Goal: Check status: Check status

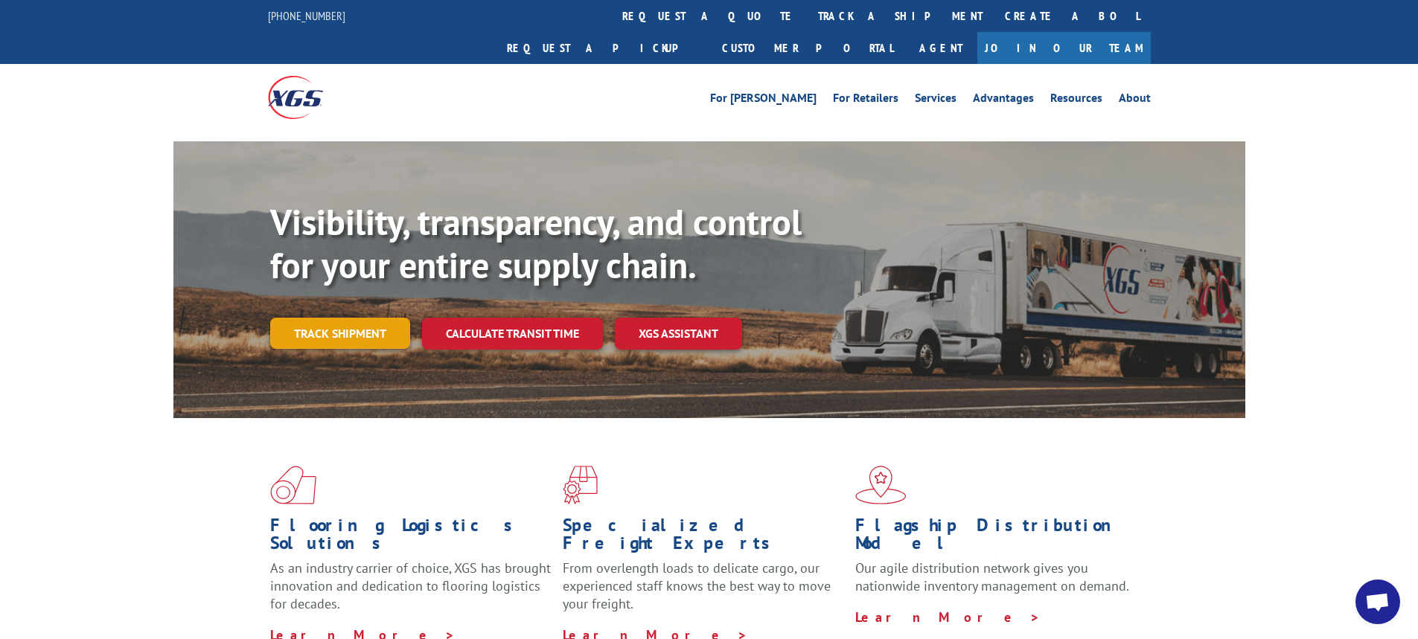
click at [330, 318] on link "Track shipment" at bounding box center [340, 333] width 140 height 31
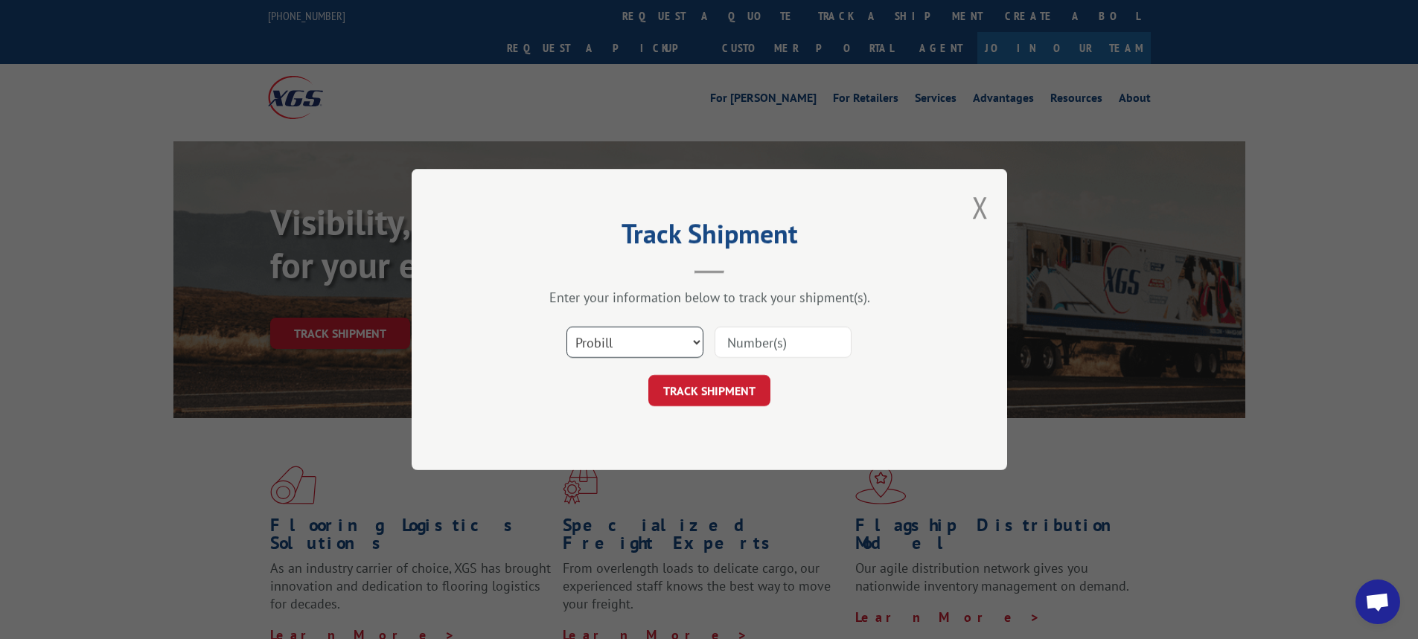
click at [696, 342] on select "Select category... Probill BOL PO" at bounding box center [635, 342] width 137 height 31
select select "bol"
click at [567, 327] on select "Select category... Probill BOL PO" at bounding box center [635, 342] width 137 height 31
click at [739, 342] on input at bounding box center [783, 342] width 137 height 31
paste input "For safety reasons, we kindly ask that you refrain from accessing the work area…"
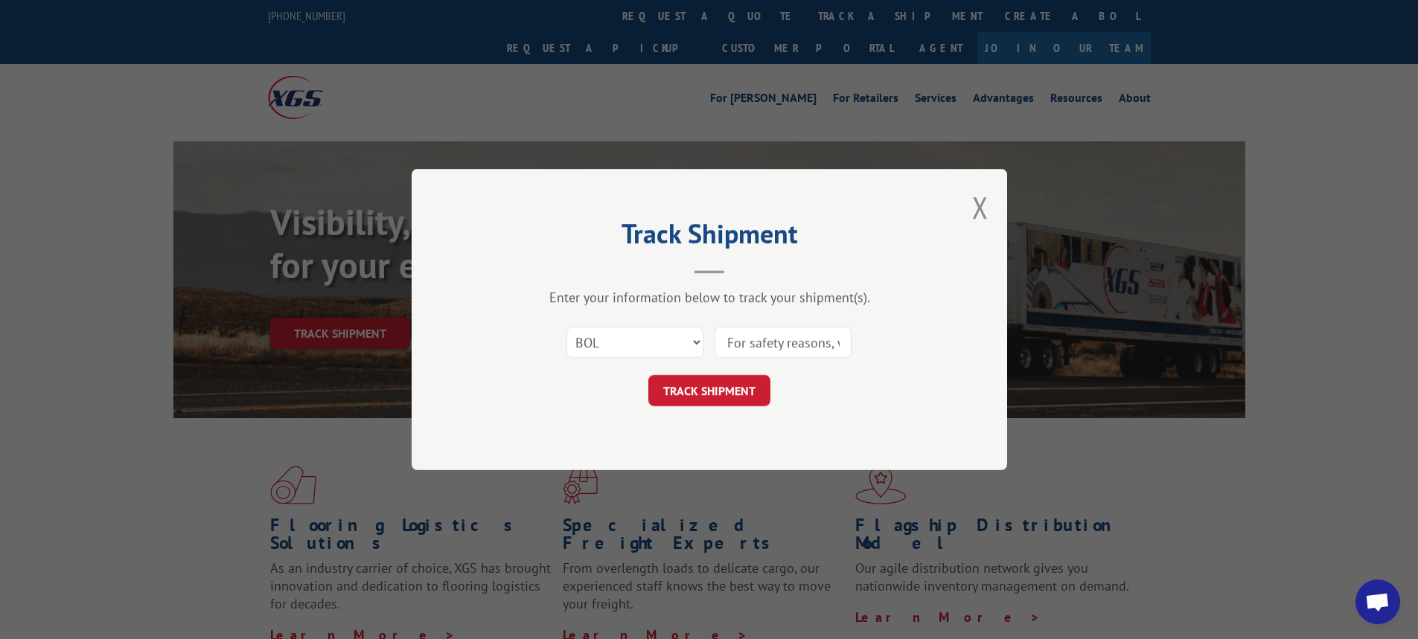
scroll to position [0, 3071]
click at [648, 375] on button "TRACK SHIPMENT" at bounding box center [709, 390] width 122 height 31
type input "F"
type input "7048577"
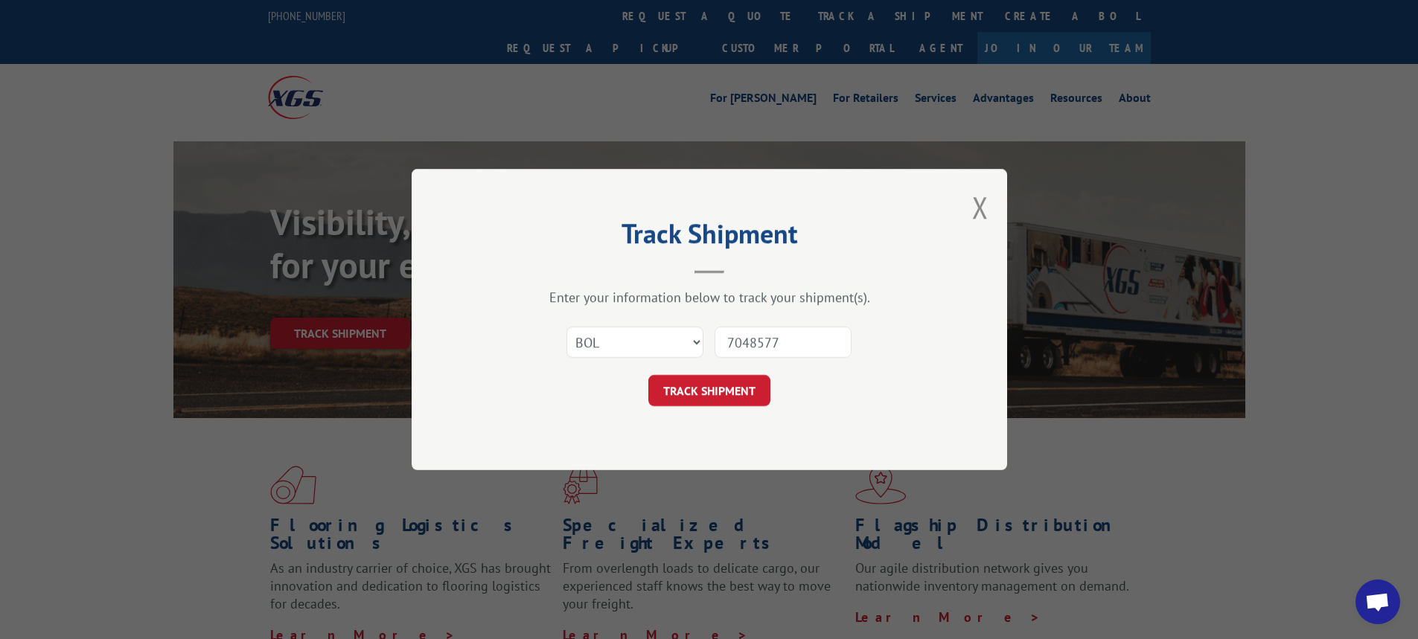
click button "TRACK SHIPMENT" at bounding box center [709, 390] width 122 height 31
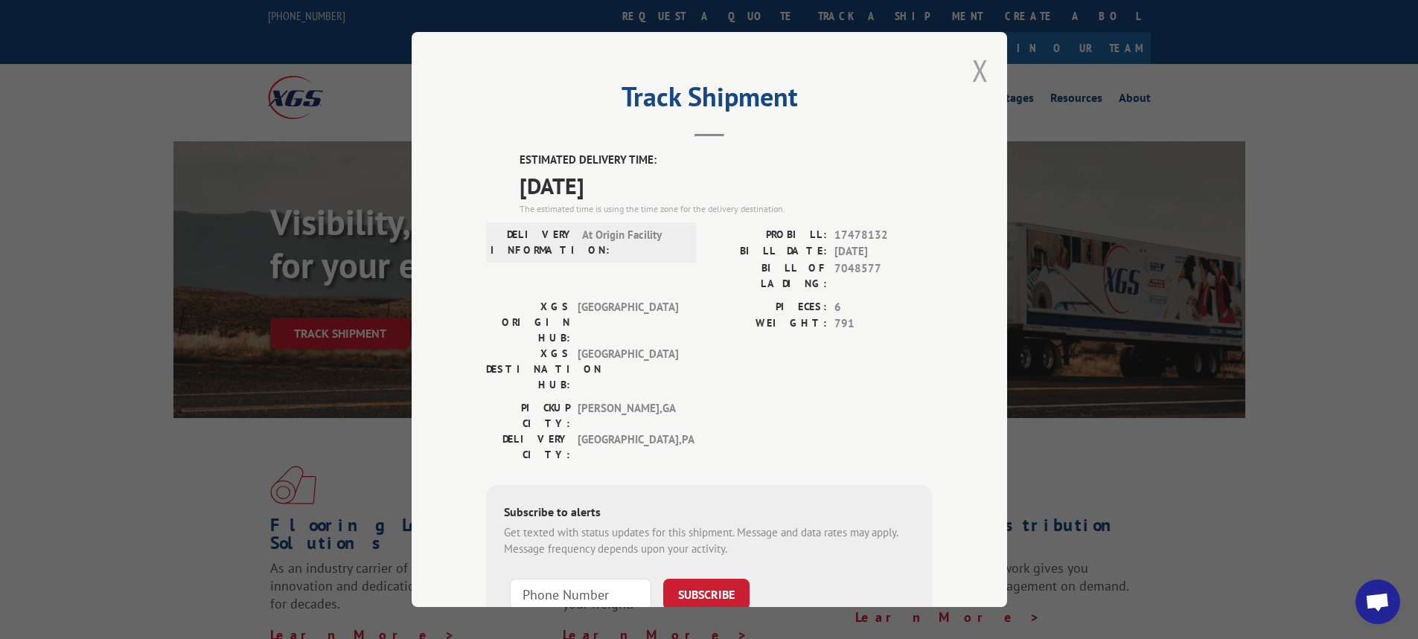
click at [972, 61] on button "Close modal" at bounding box center [980, 70] width 16 height 39
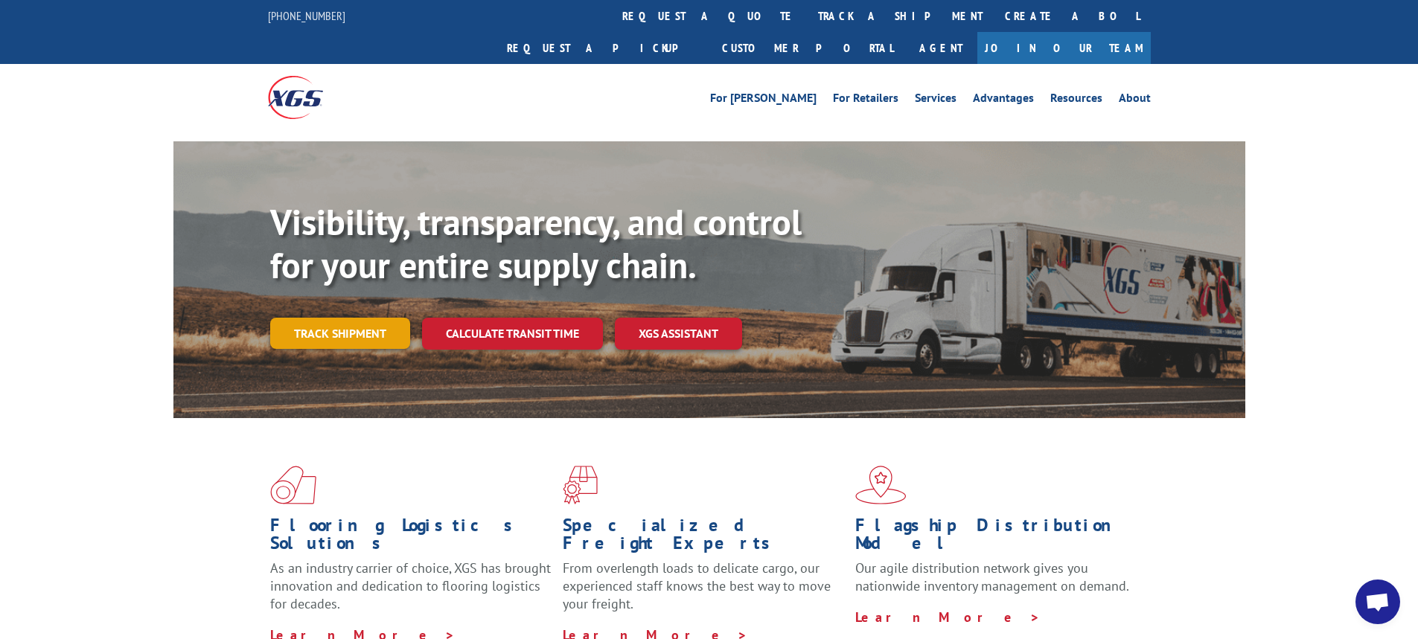
click at [320, 318] on link "Track shipment" at bounding box center [340, 333] width 140 height 31
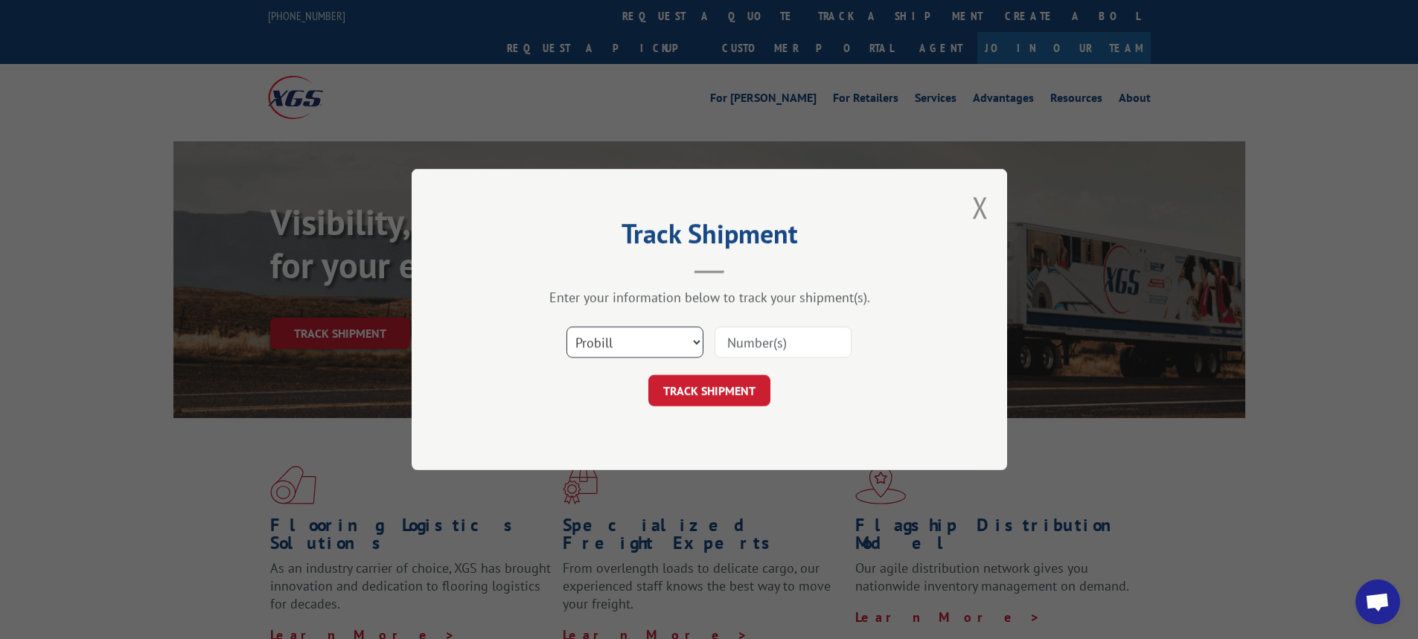
click at [692, 345] on select "Select category... Probill BOL PO" at bounding box center [635, 342] width 137 height 31
select select "bol"
click at [567, 327] on select "Select category... Probill BOL PO" at bounding box center [635, 342] width 137 height 31
click at [779, 356] on input at bounding box center [783, 342] width 137 height 31
click at [777, 352] on input at bounding box center [783, 342] width 137 height 31
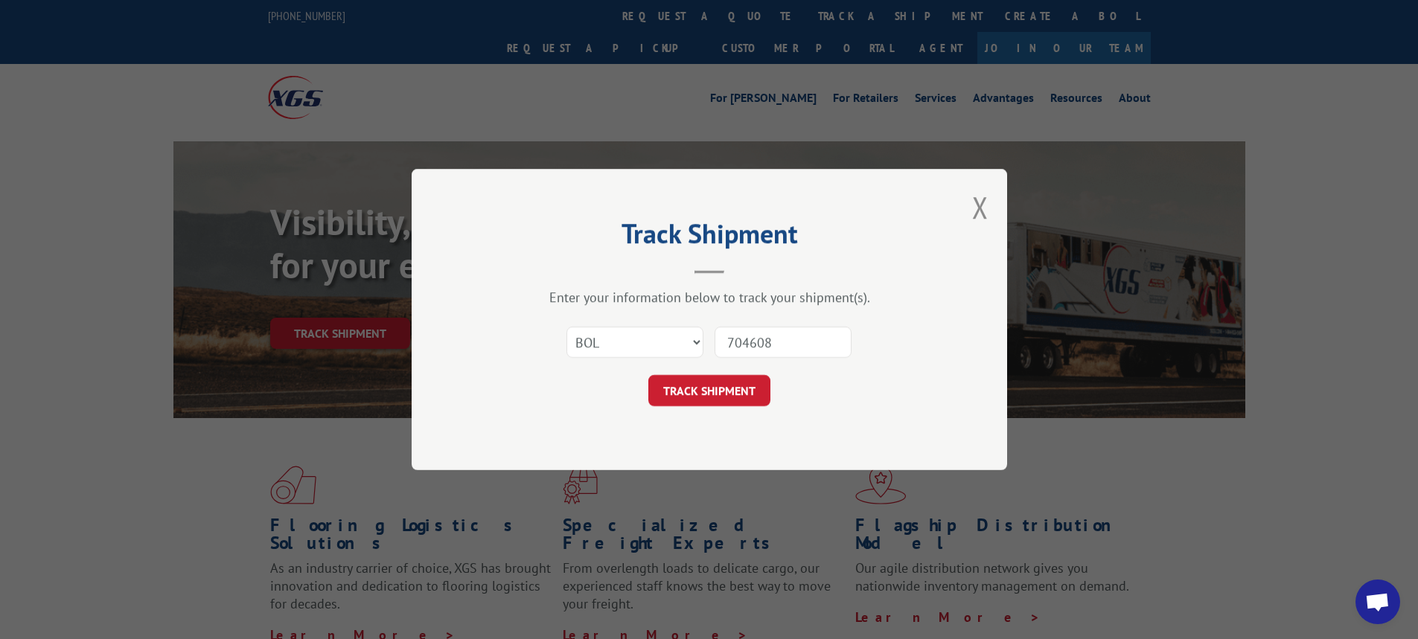
type input "7046087"
click button "TRACK SHIPMENT" at bounding box center [709, 390] width 122 height 31
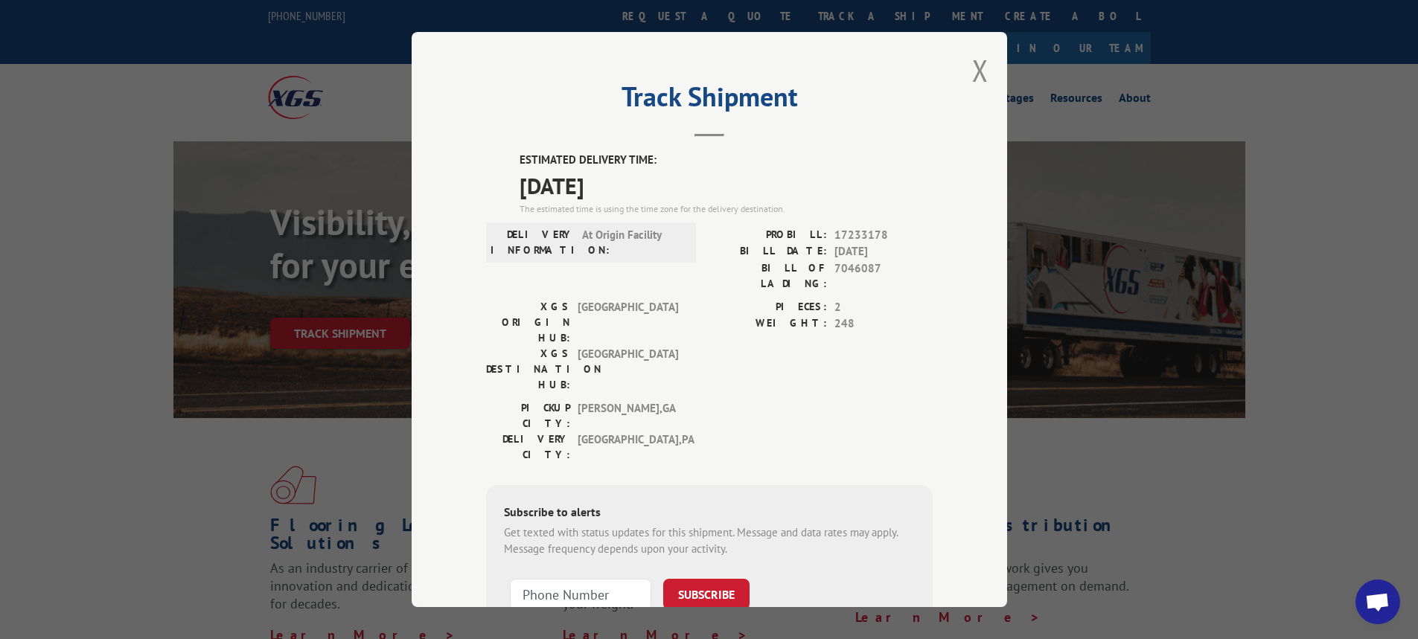
click at [983, 75] on div "Track Shipment ESTIMATED DELIVERY TIME: [DATE] The estimated time is using the …" at bounding box center [710, 319] width 596 height 575
click at [974, 72] on button "Close modal" at bounding box center [980, 70] width 16 height 39
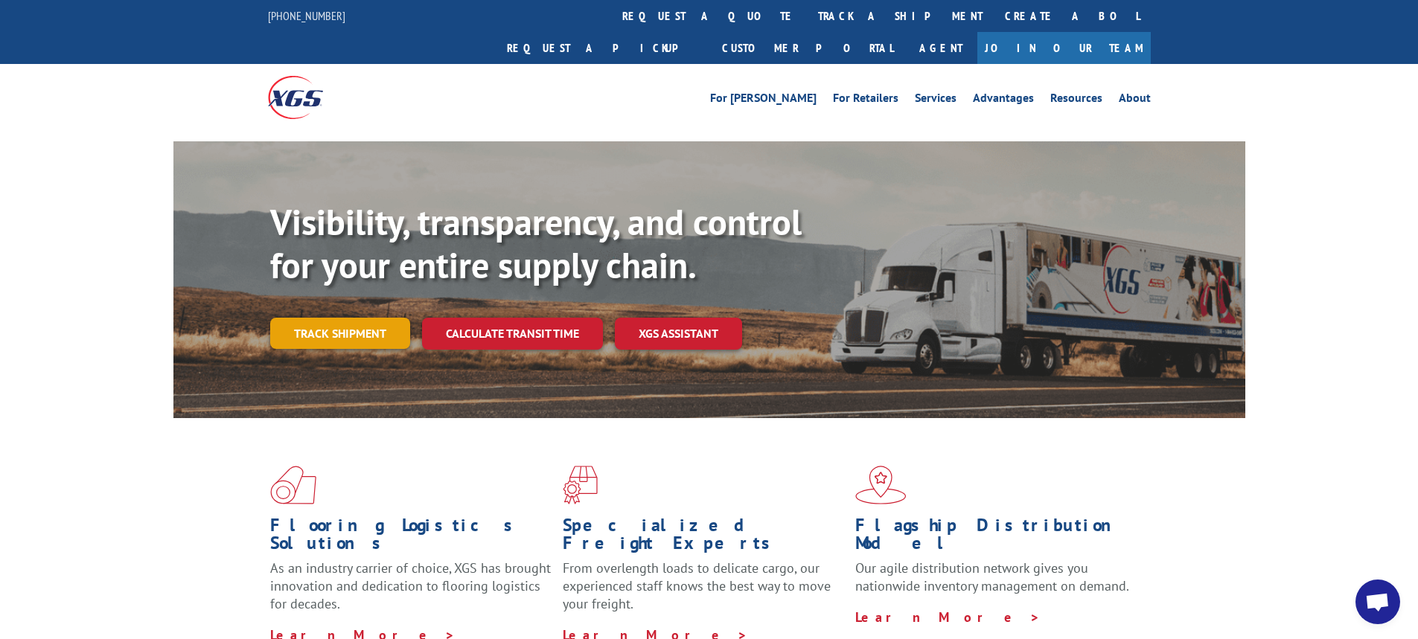
click at [319, 318] on link "Track shipment" at bounding box center [340, 333] width 140 height 31
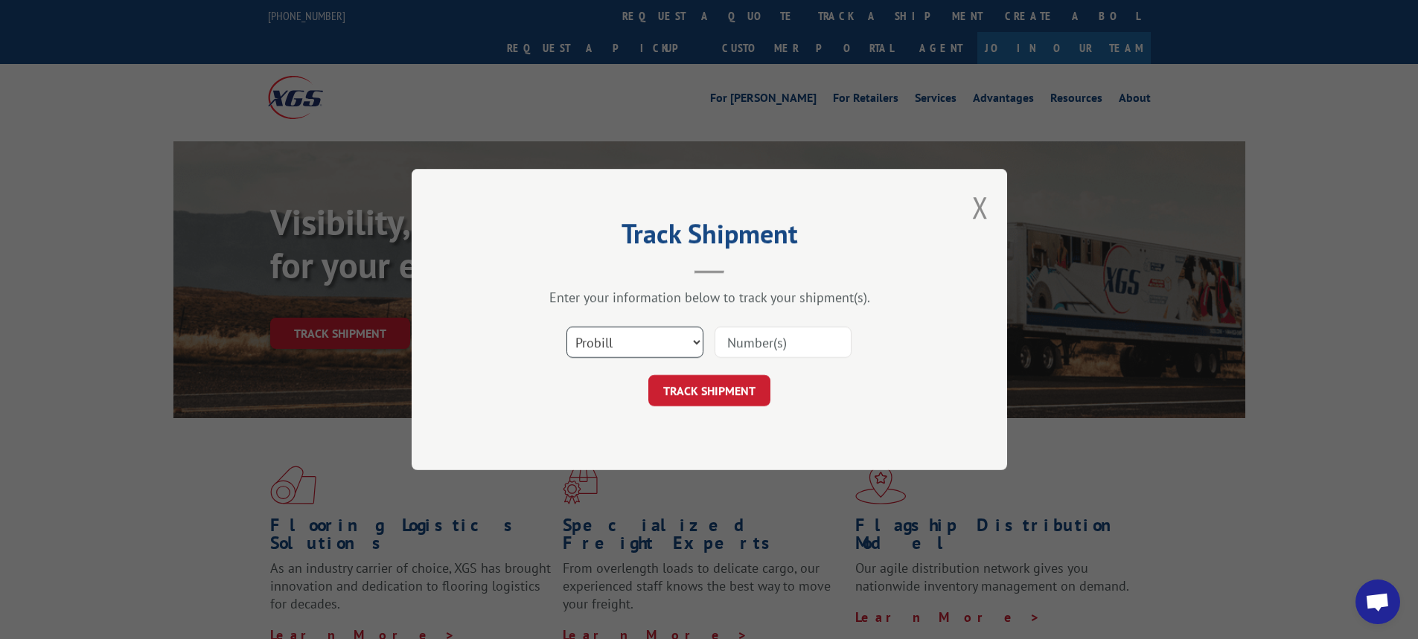
click at [698, 347] on select "Select category... Probill BOL PO" at bounding box center [635, 342] width 137 height 31
select select "bol"
click at [567, 327] on select "Select category... Probill BOL PO" at bounding box center [635, 342] width 137 height 31
click at [738, 346] on input at bounding box center [783, 342] width 137 height 31
type input "7042645"
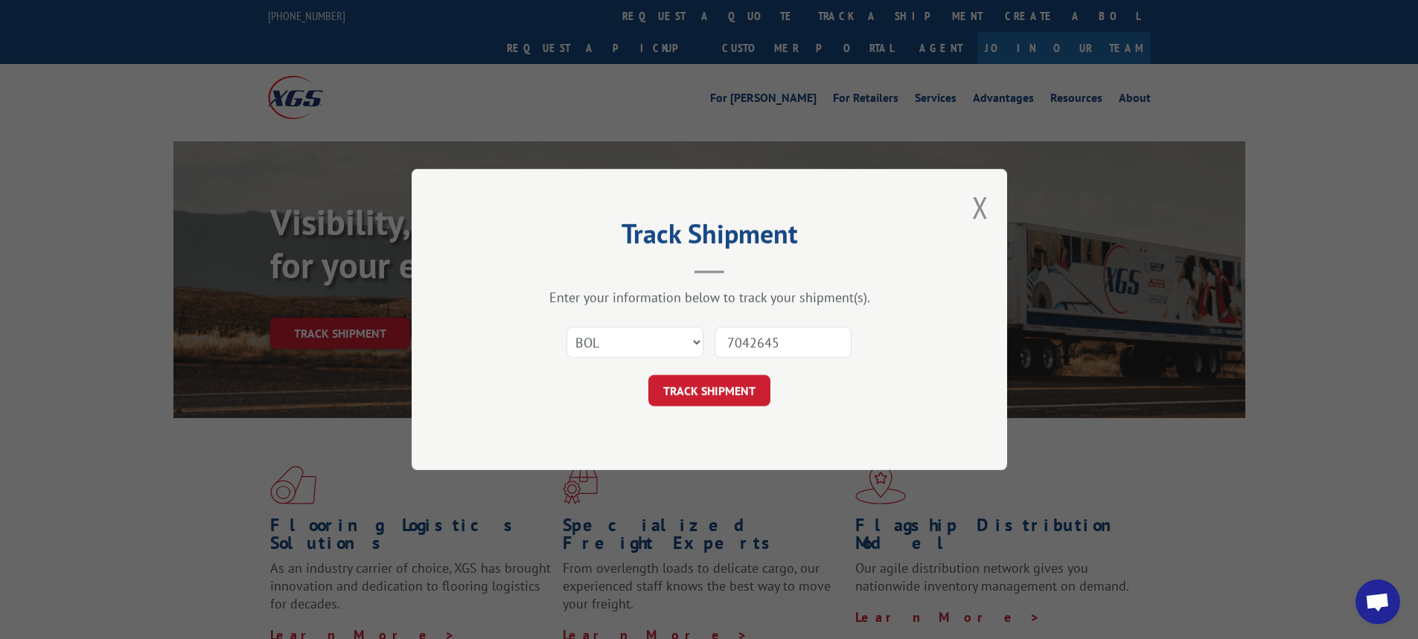
click button "TRACK SHIPMENT" at bounding box center [709, 390] width 122 height 31
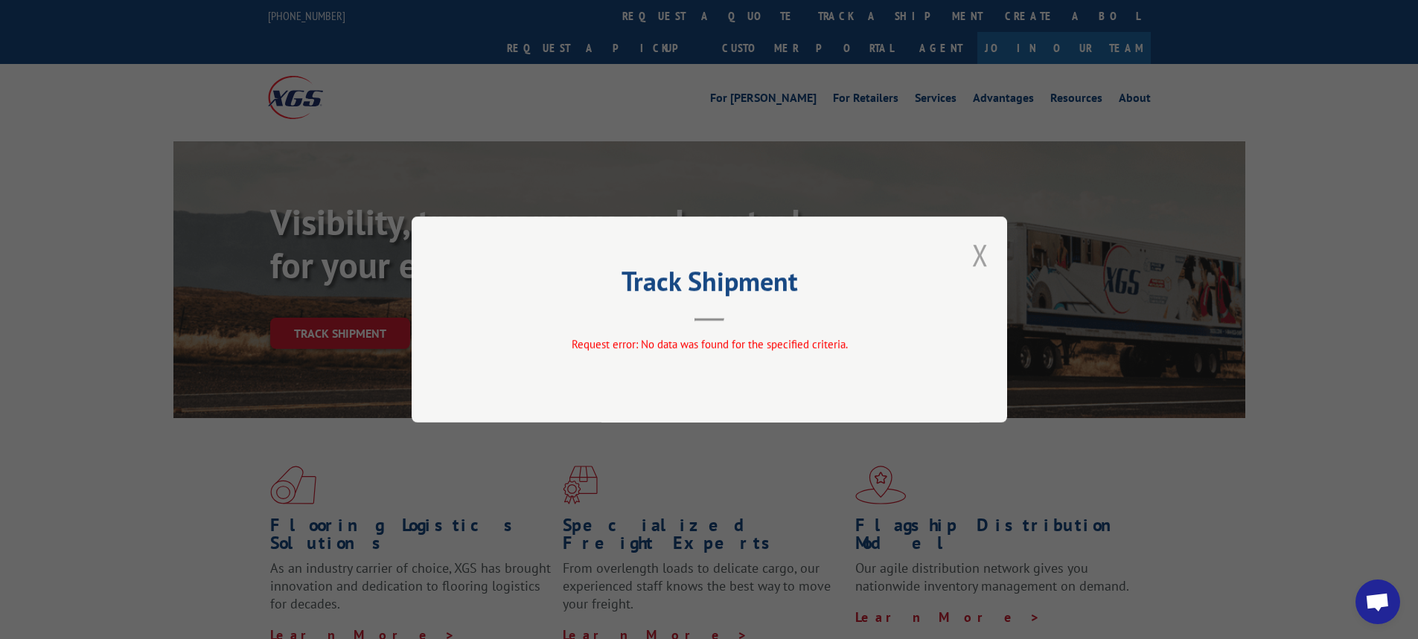
click at [976, 256] on button "Close modal" at bounding box center [980, 254] width 16 height 39
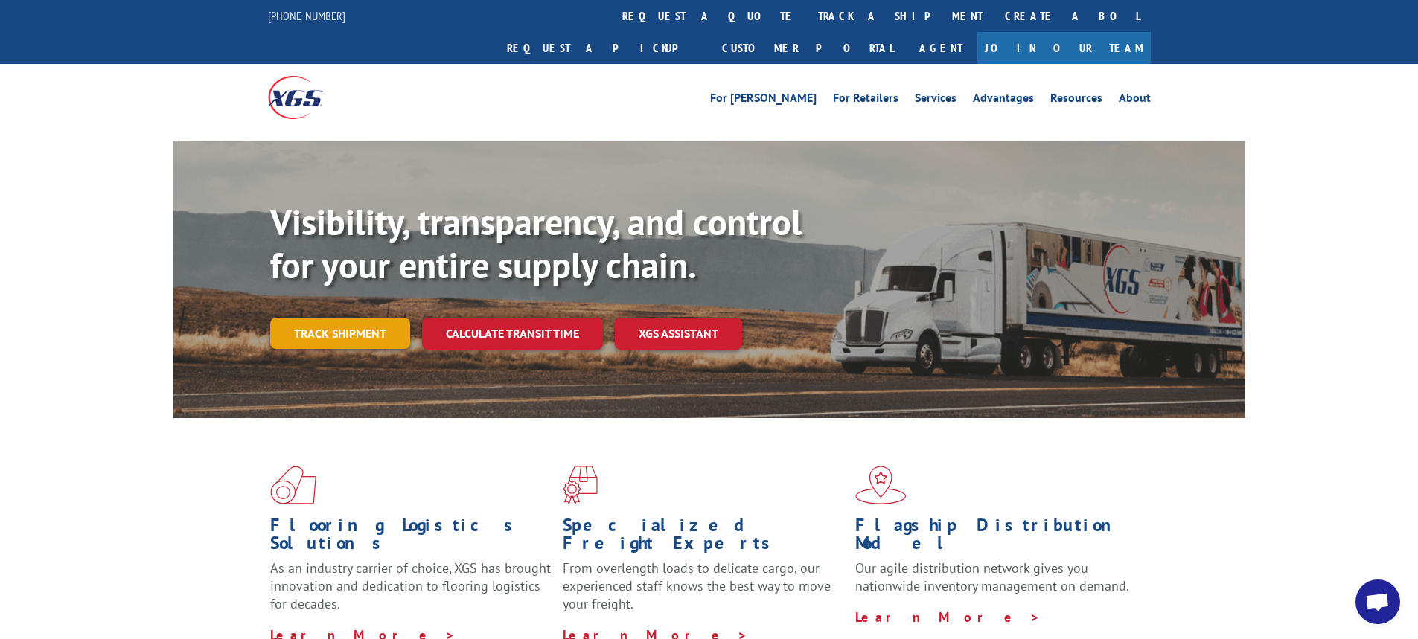
click at [367, 318] on link "Track shipment" at bounding box center [340, 333] width 140 height 31
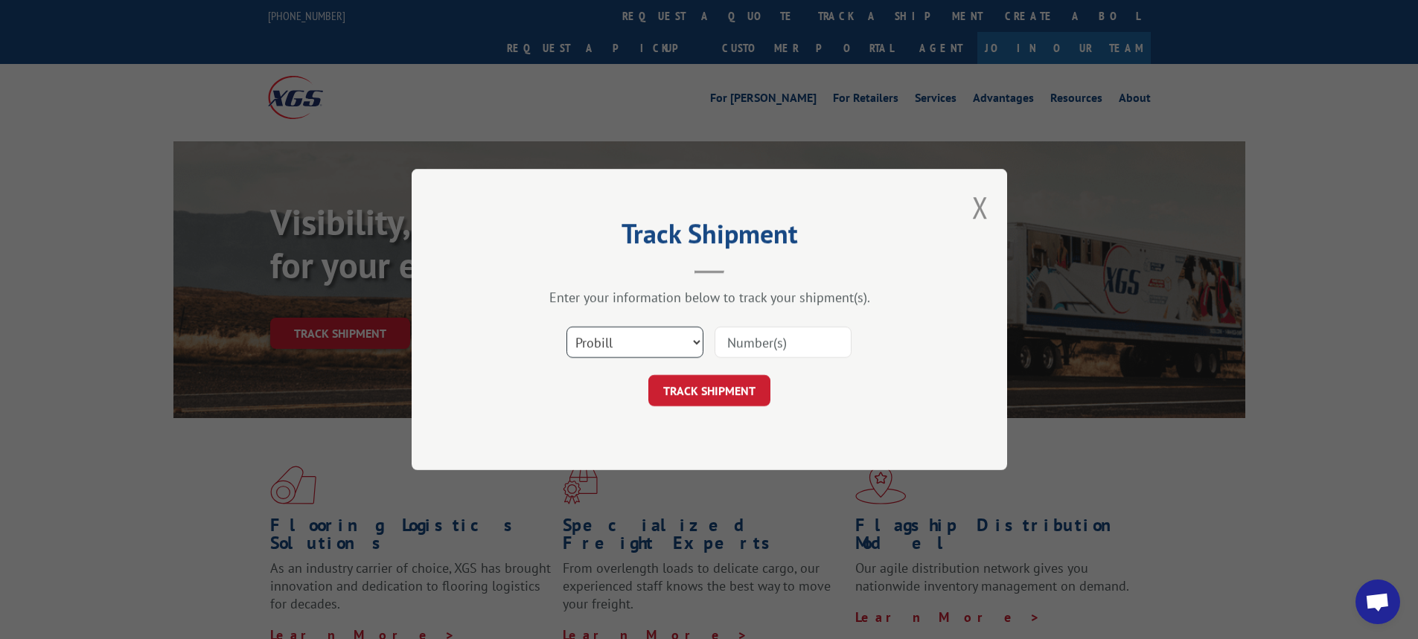
click at [696, 341] on select "Select category... Probill BOL PO" at bounding box center [635, 342] width 137 height 31
select select "bol"
click at [567, 327] on select "Select category... Probill BOL PO" at bounding box center [635, 342] width 137 height 31
click at [763, 348] on input at bounding box center [783, 342] width 137 height 31
type input "7042644"
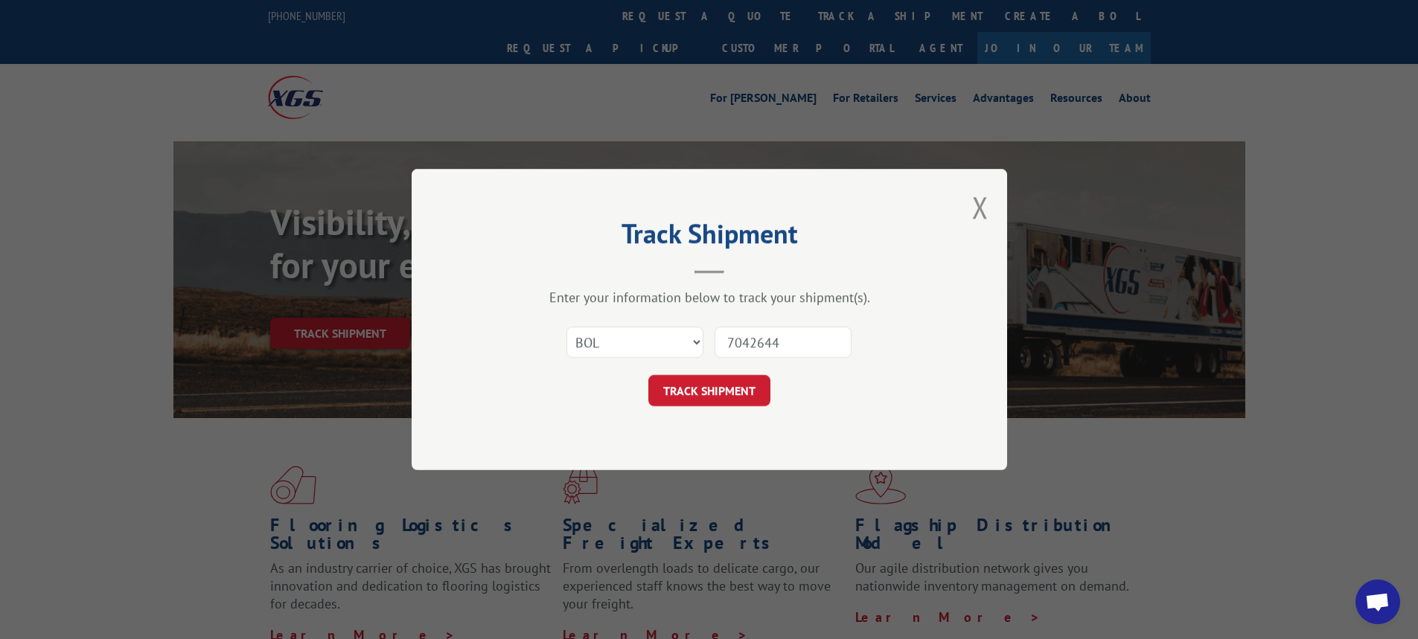
click button "TRACK SHIPMENT" at bounding box center [709, 390] width 122 height 31
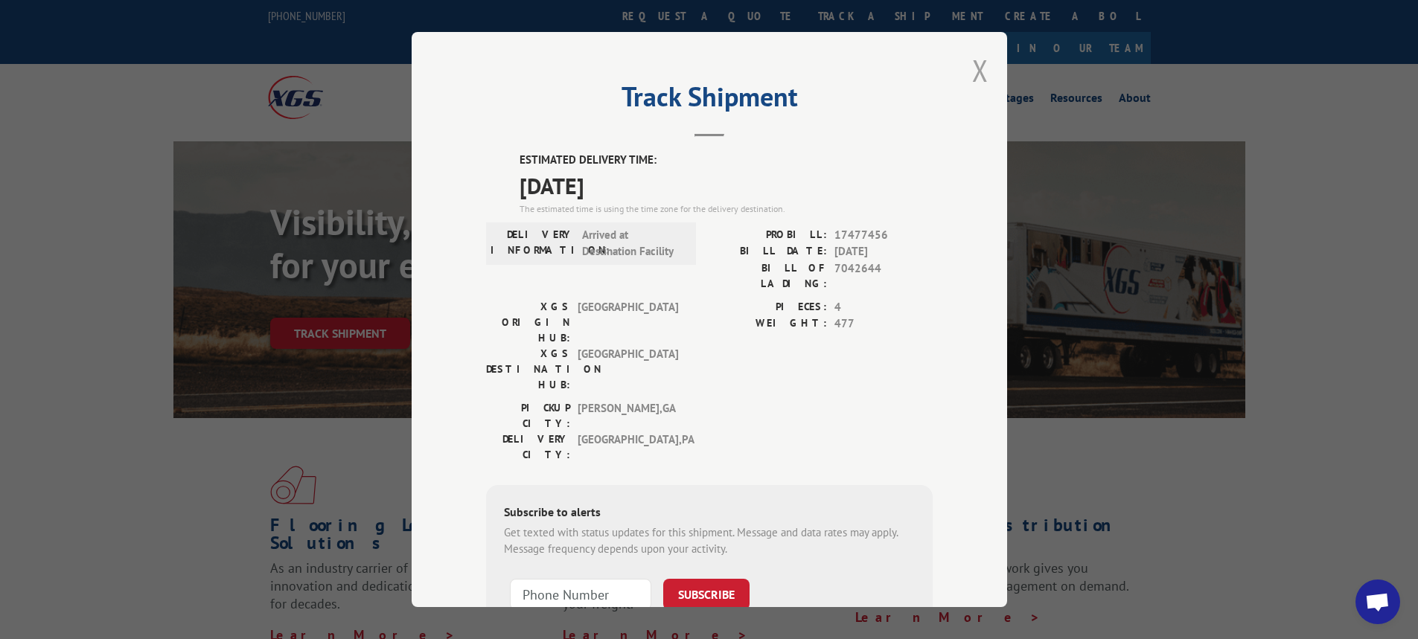
click at [974, 66] on button "Close modal" at bounding box center [980, 70] width 16 height 39
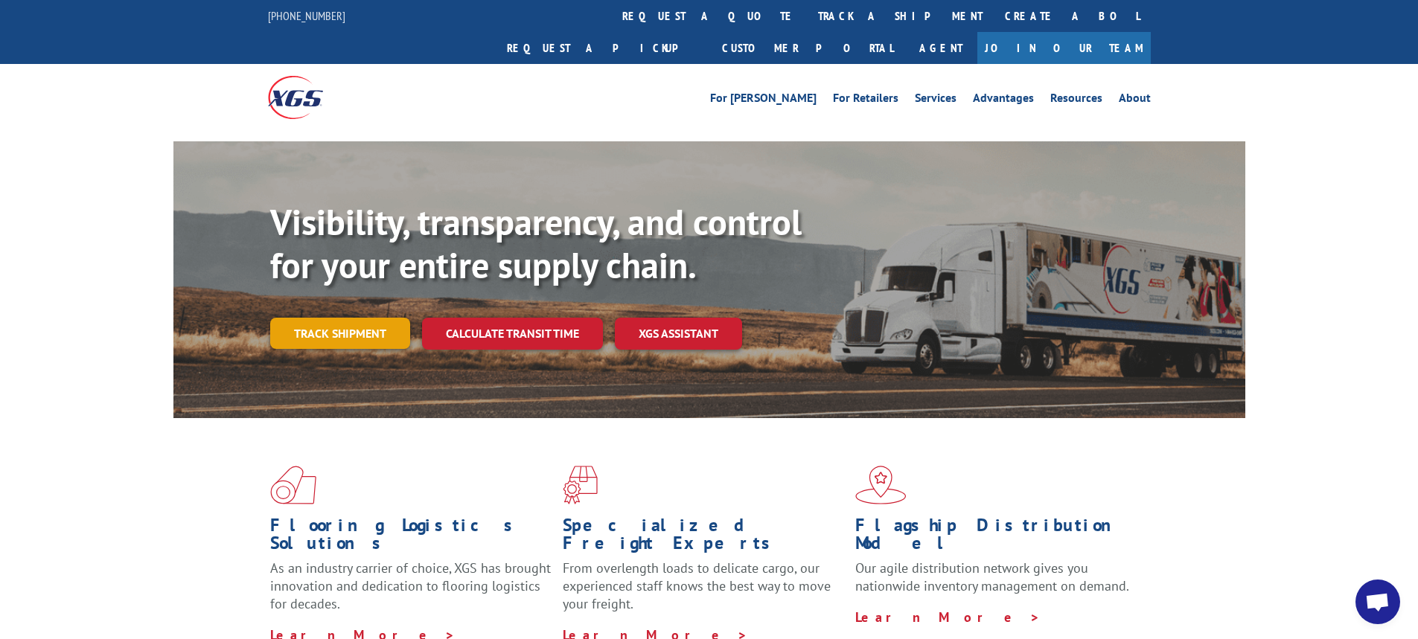
click at [342, 318] on link "Track shipment" at bounding box center [340, 333] width 140 height 31
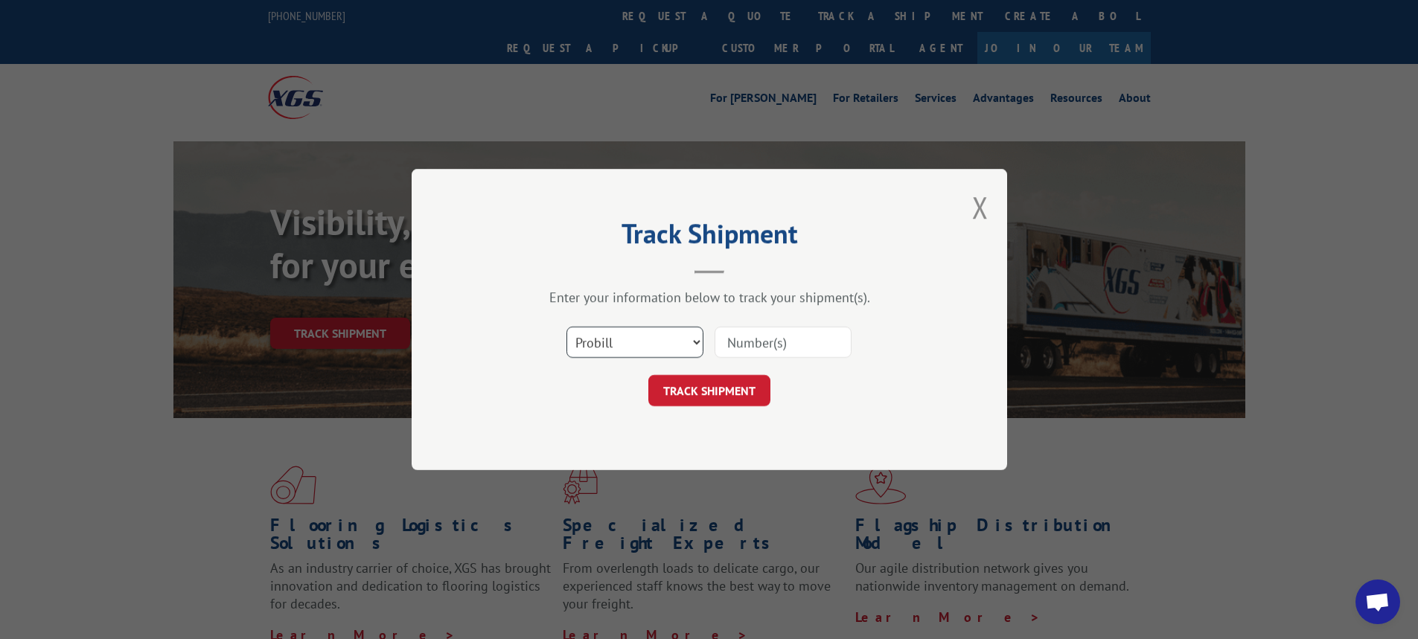
click at [695, 344] on select "Select category... Probill BOL PO" at bounding box center [635, 342] width 137 height 31
select select "bol"
click at [567, 327] on select "Select category... Probill BOL PO" at bounding box center [635, 342] width 137 height 31
click at [746, 329] on input at bounding box center [783, 342] width 137 height 31
type input "7042645"
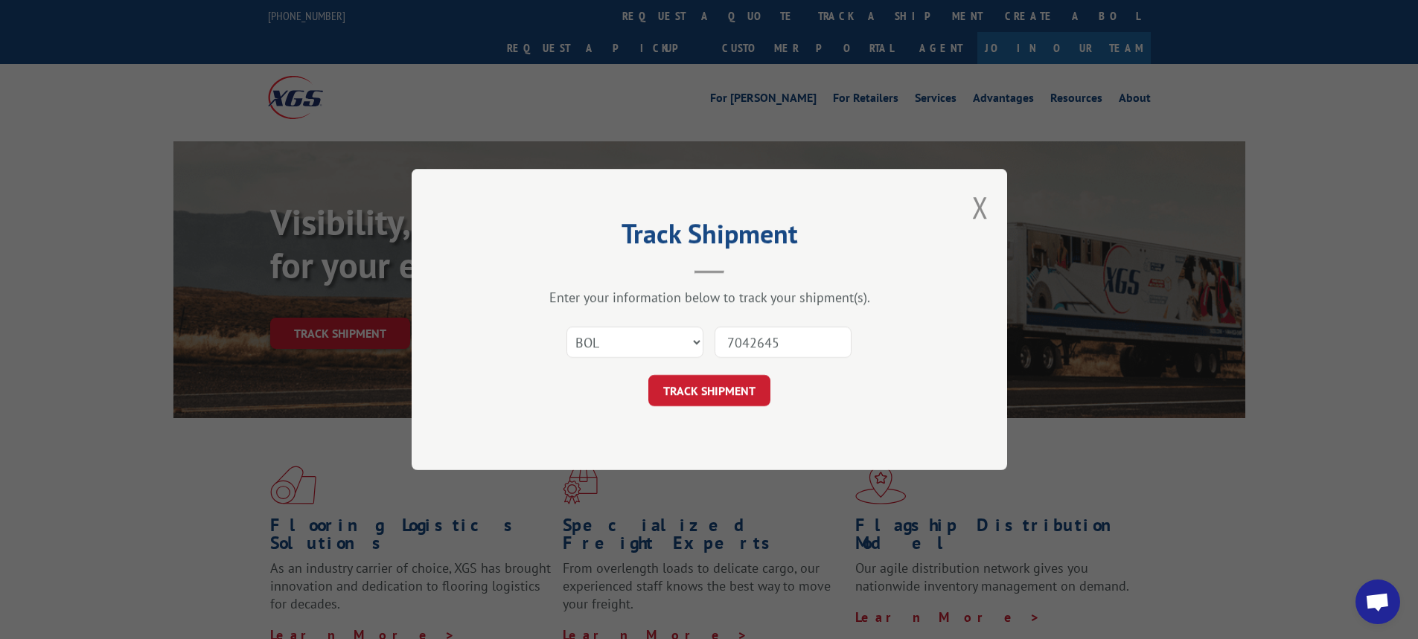
click button "TRACK SHIPMENT" at bounding box center [709, 390] width 122 height 31
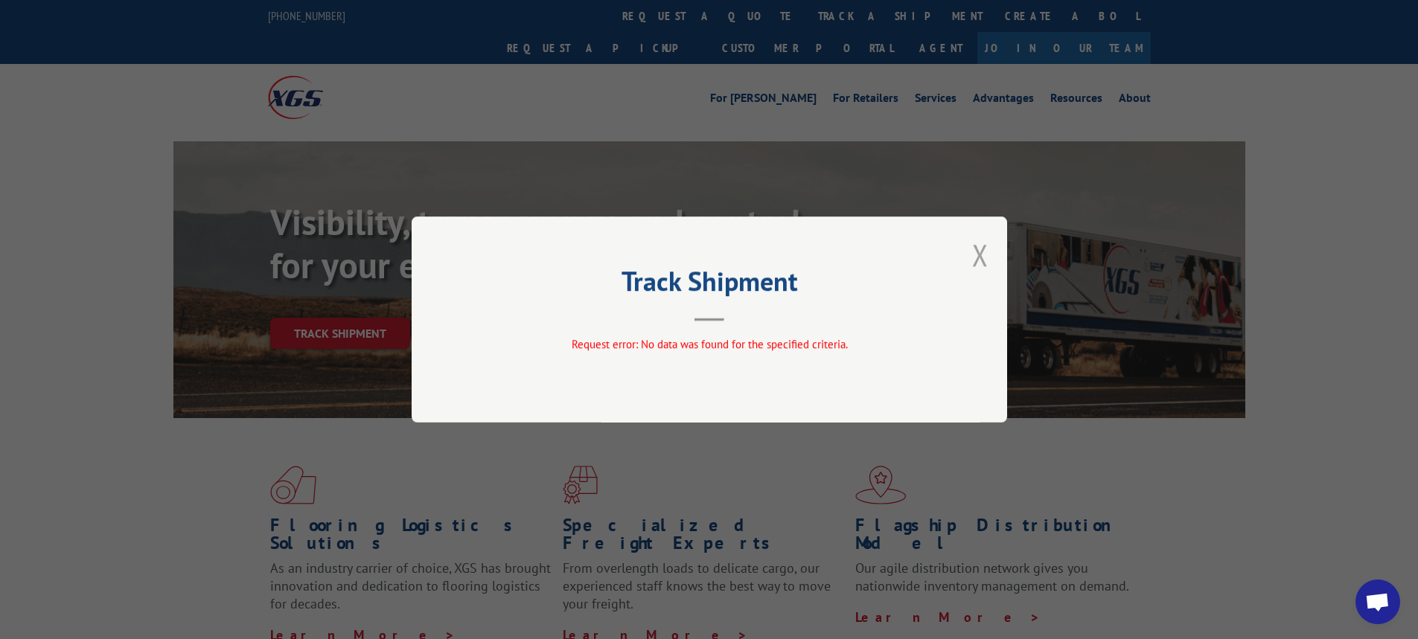
click at [983, 246] on button "Close modal" at bounding box center [980, 254] width 16 height 39
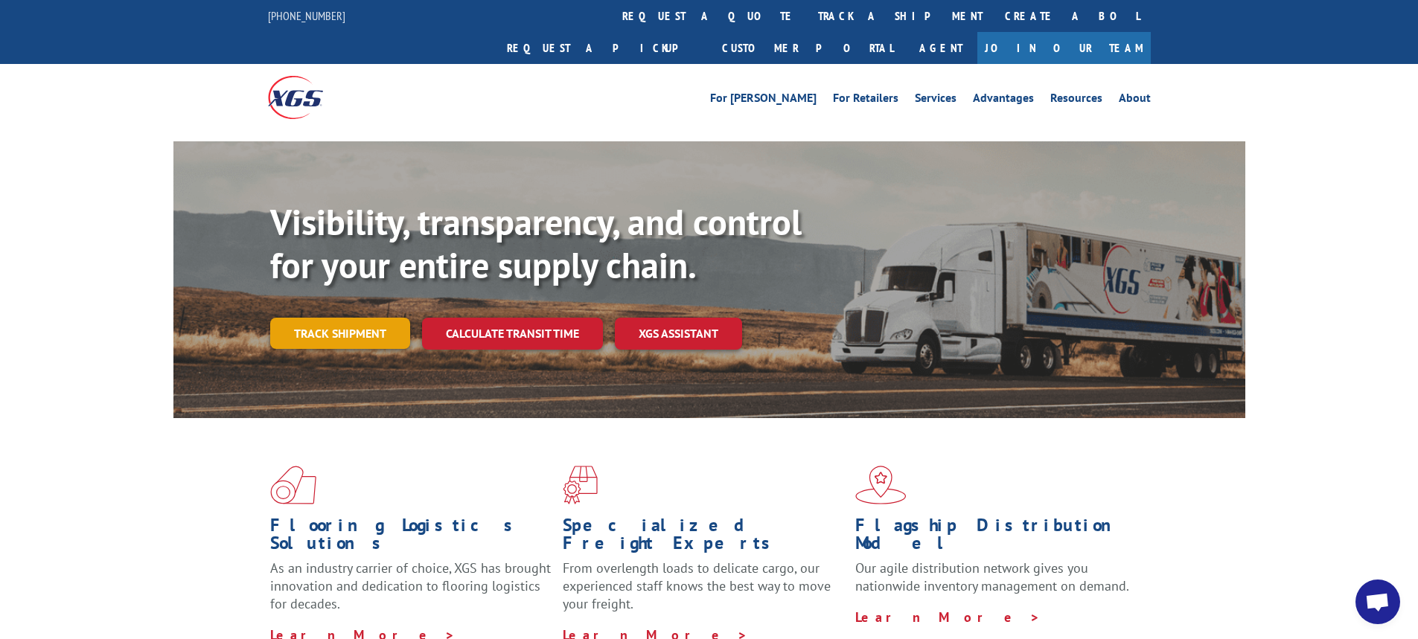
click at [322, 318] on link "Track shipment" at bounding box center [340, 333] width 140 height 31
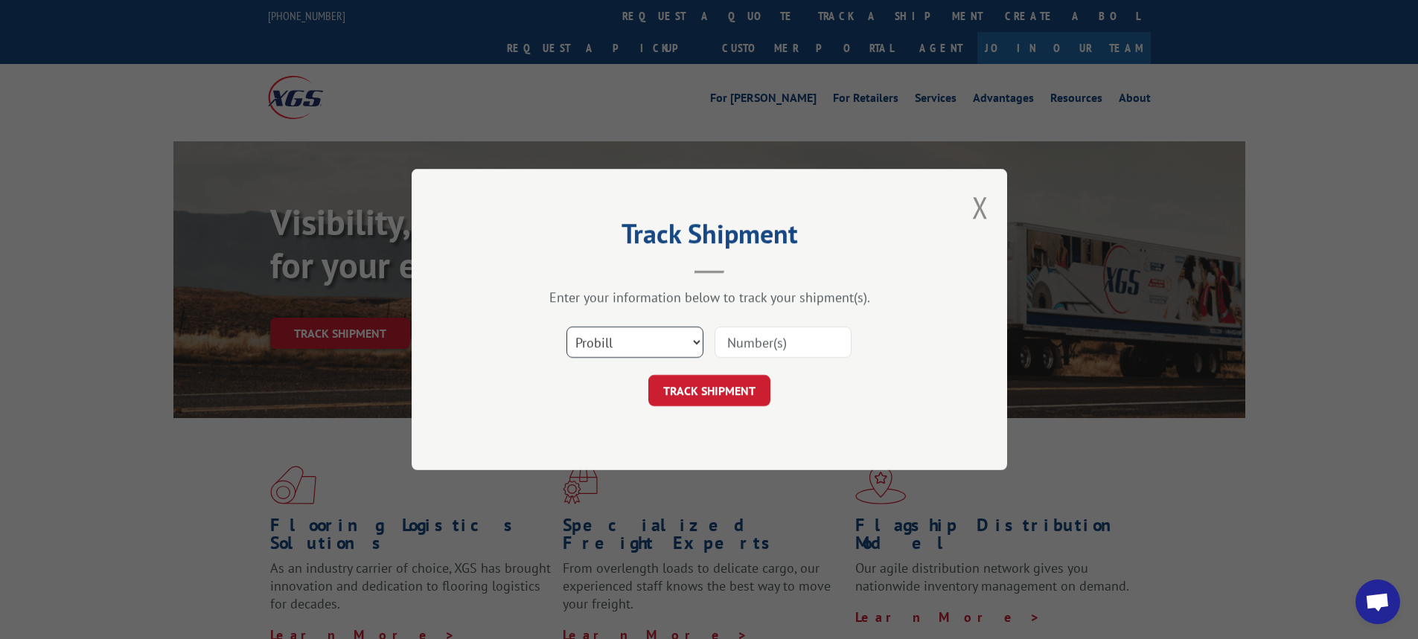
click at [695, 342] on select "Select category... Probill BOL PO" at bounding box center [635, 342] width 137 height 31
select select "bol"
click at [567, 327] on select "Select category... Probill BOL PO" at bounding box center [635, 342] width 137 height 31
click at [735, 348] on input at bounding box center [783, 342] width 137 height 31
type input "54400122"
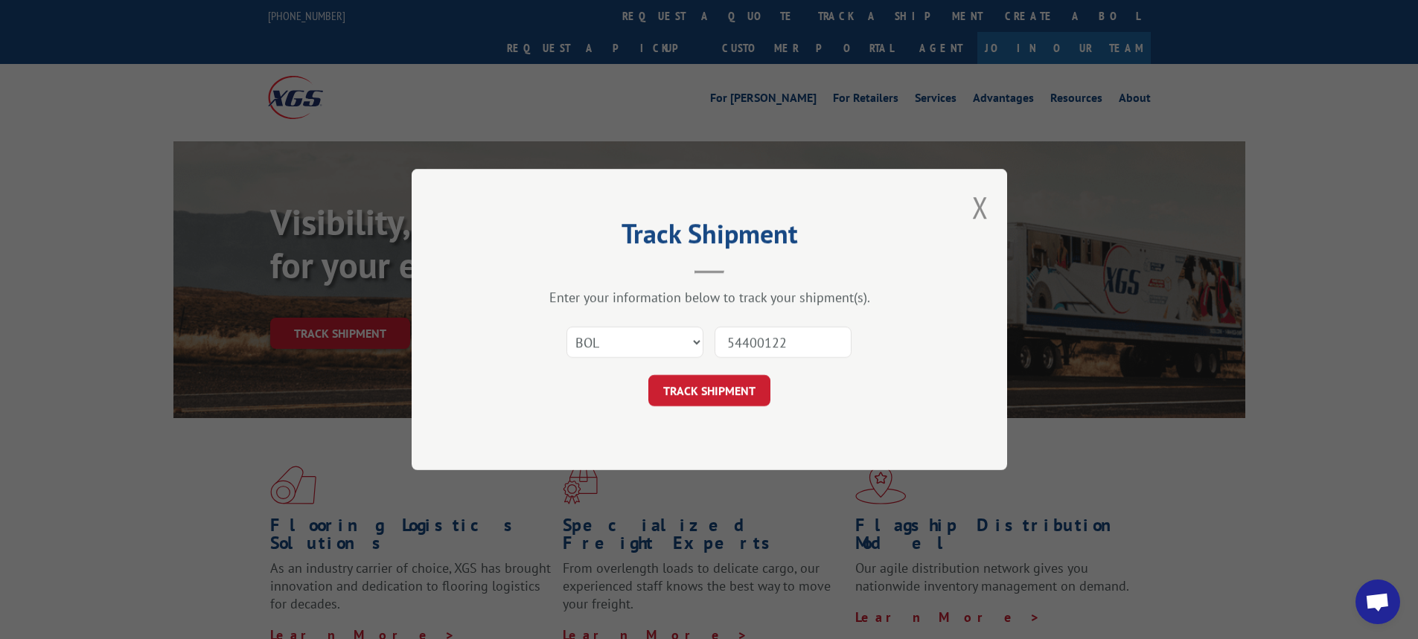
click button "TRACK SHIPMENT" at bounding box center [709, 390] width 122 height 31
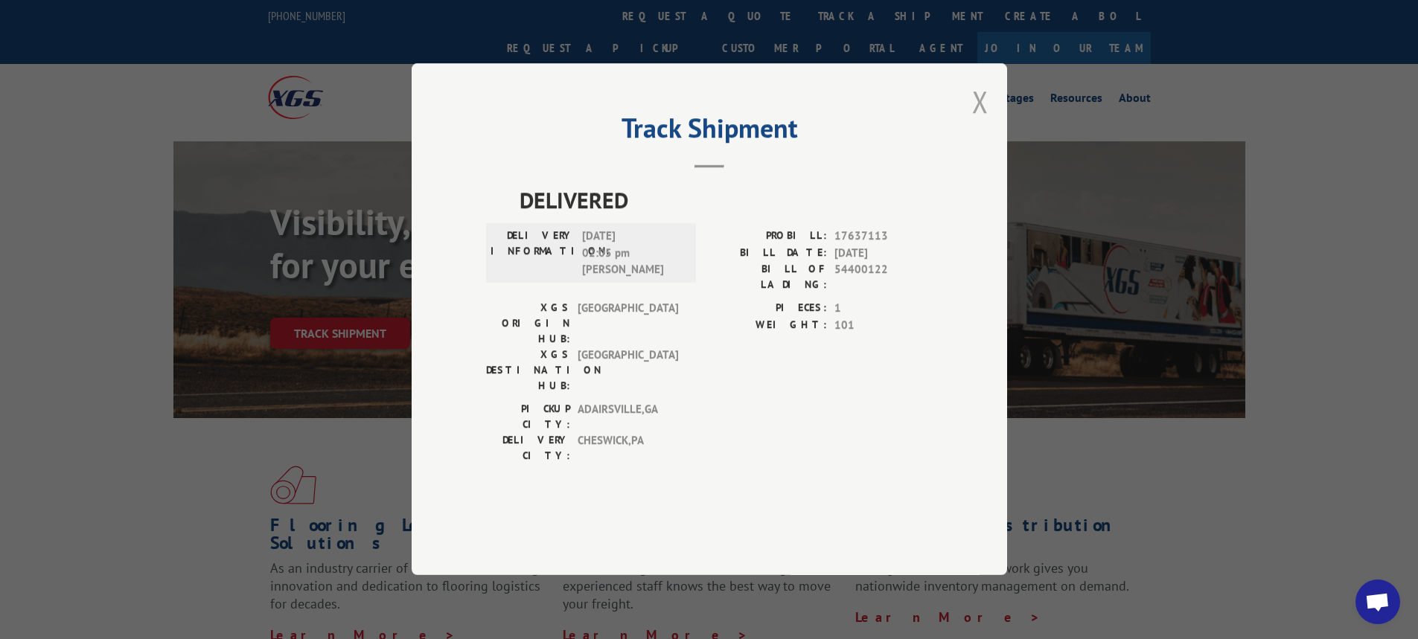
click at [982, 121] on button "Close modal" at bounding box center [980, 101] width 16 height 39
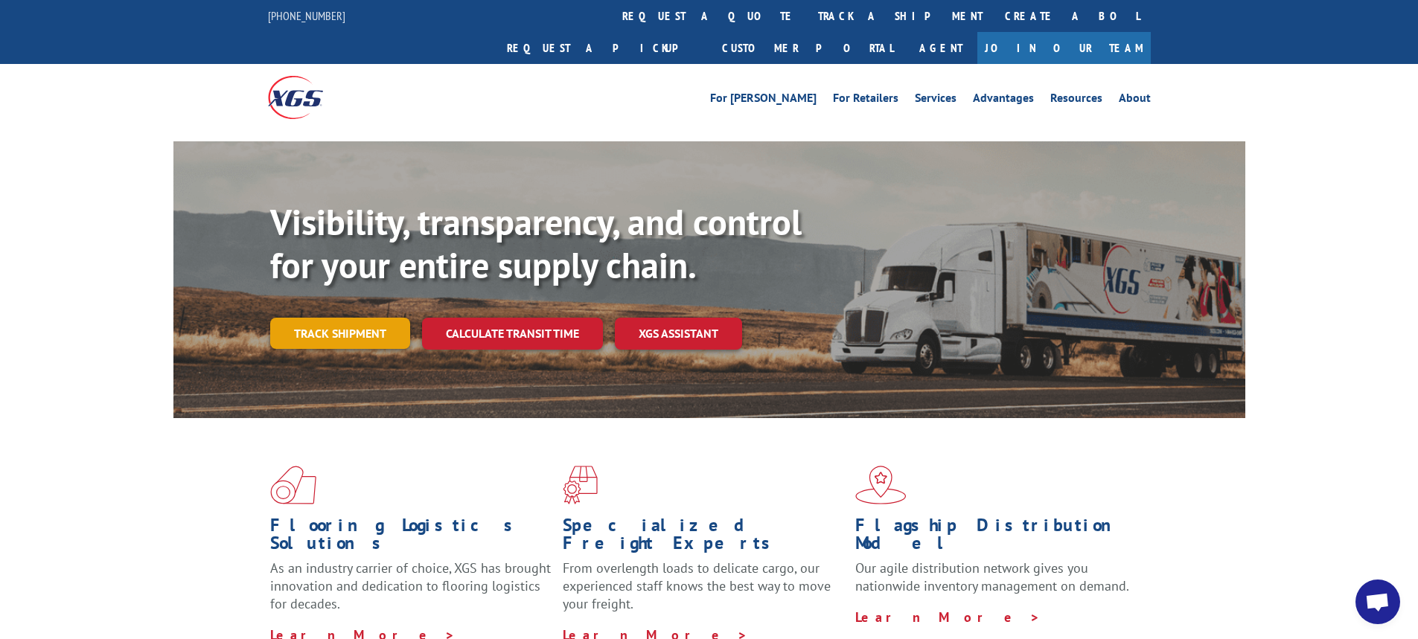
click at [380, 318] on link "Track shipment" at bounding box center [340, 333] width 140 height 31
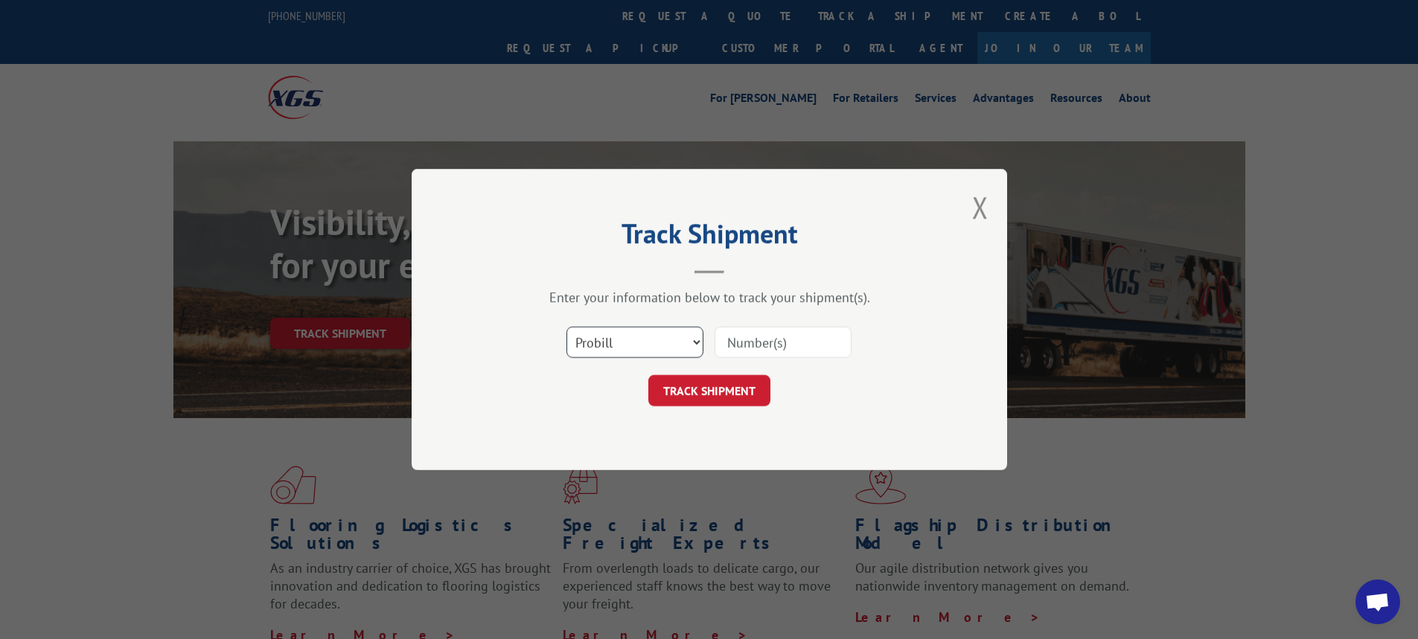
click at [698, 344] on select "Select category... Probill BOL PO" at bounding box center [635, 342] width 137 height 31
select select "bol"
click at [567, 327] on select "Select category... Probill BOL PO" at bounding box center [635, 342] width 137 height 31
click at [762, 345] on input at bounding box center [783, 342] width 137 height 31
type input "54400443"
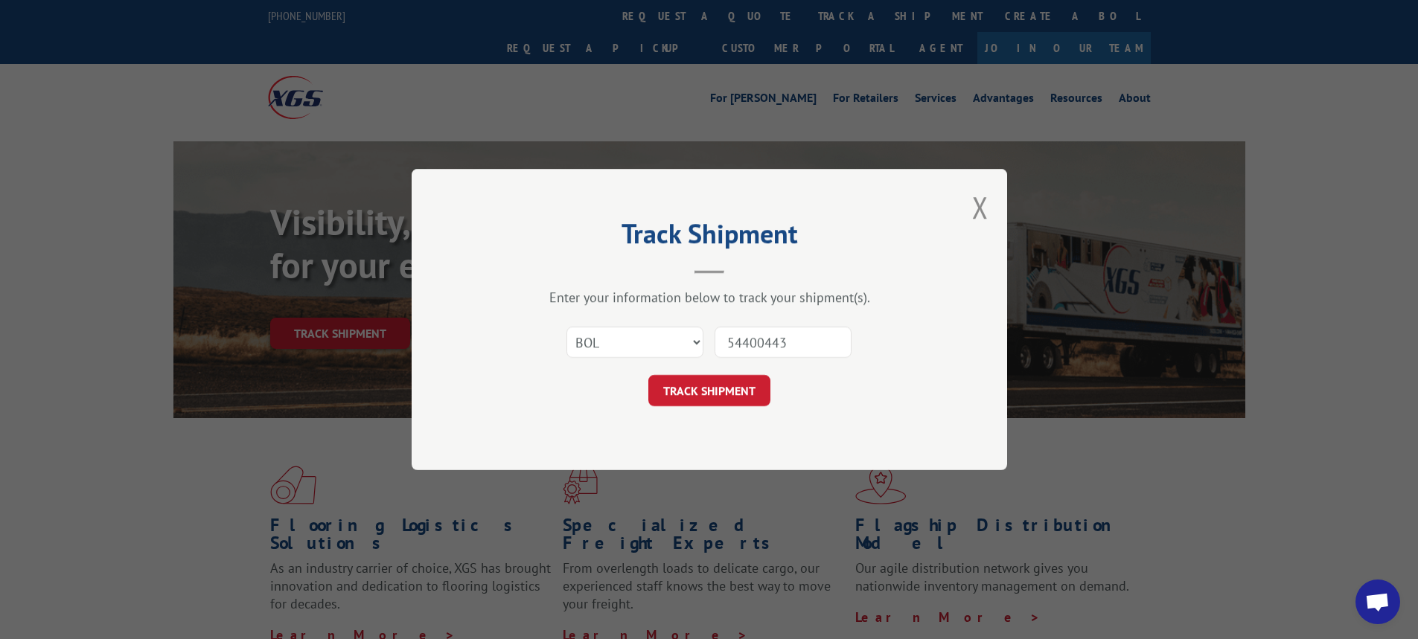
click button "TRACK SHIPMENT" at bounding box center [709, 390] width 122 height 31
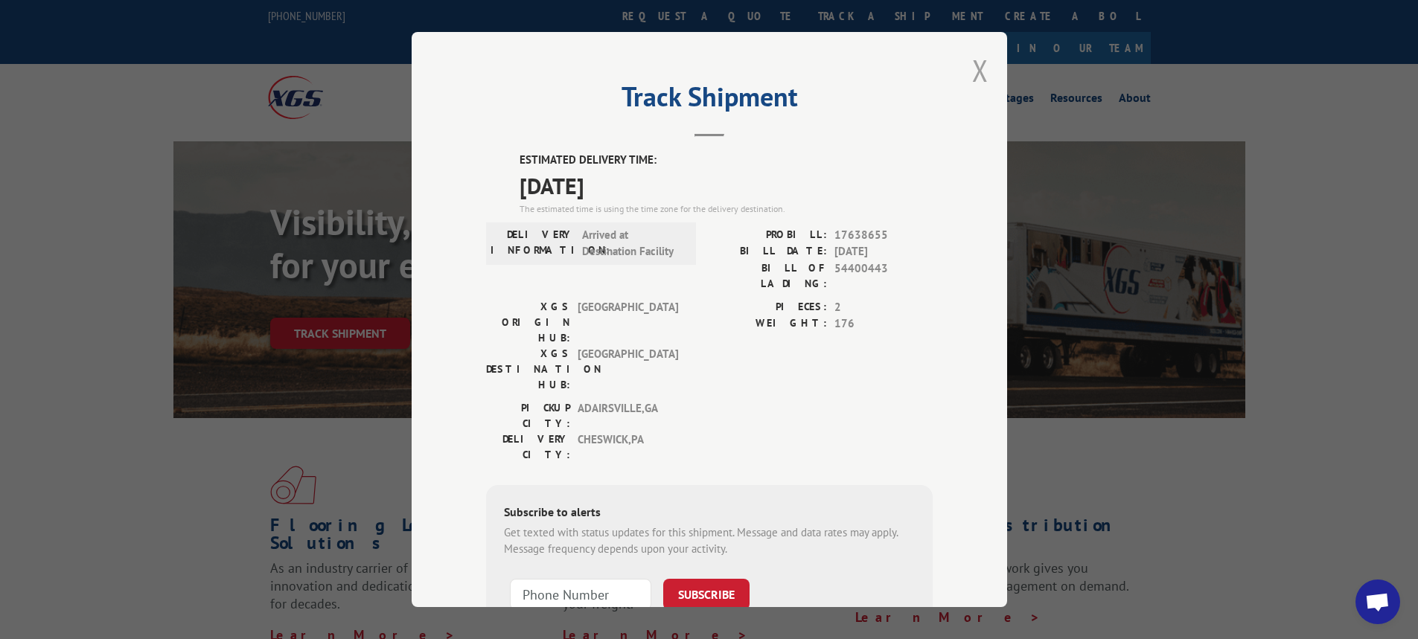
click at [974, 88] on button "Close modal" at bounding box center [980, 70] width 16 height 39
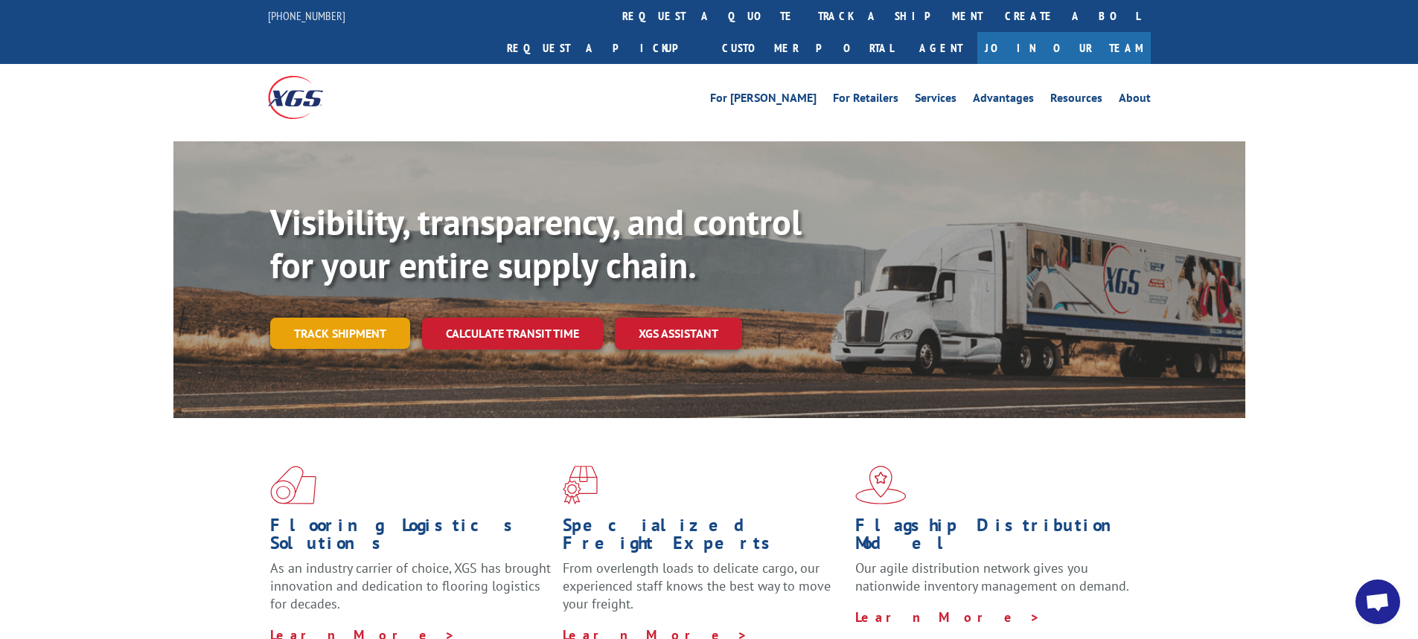
click at [354, 318] on link "Track shipment" at bounding box center [340, 333] width 140 height 31
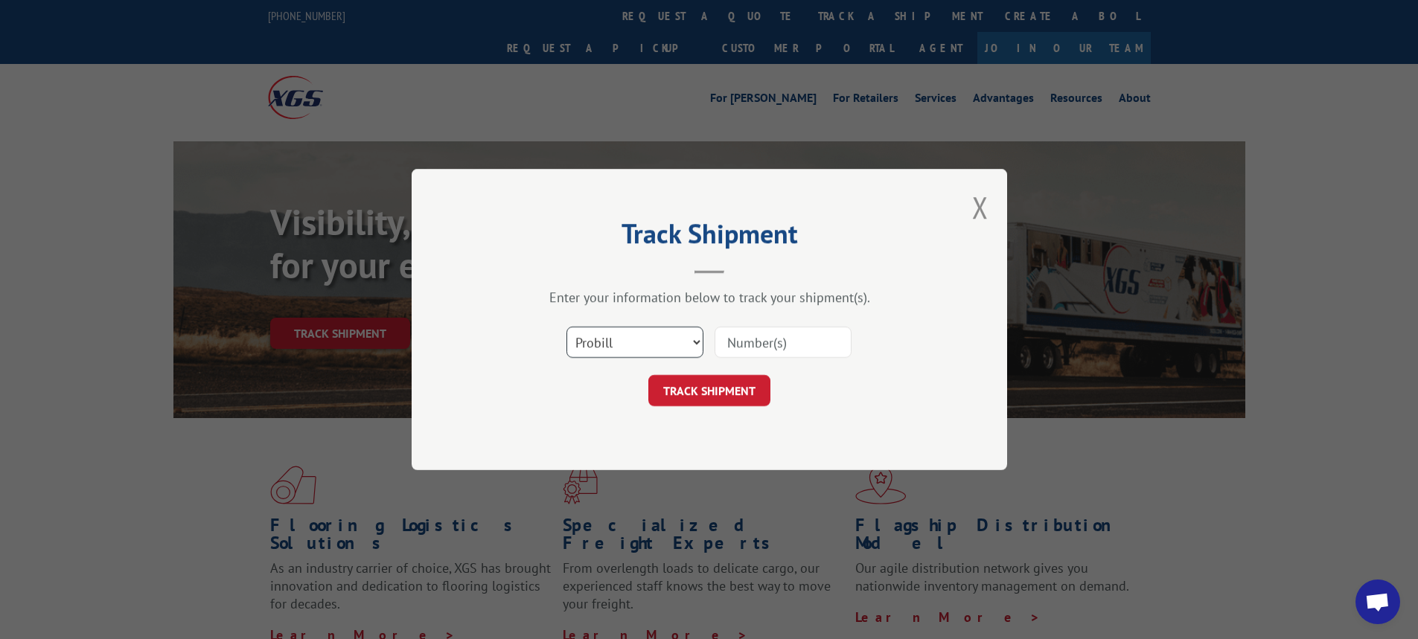
drag, startPoint x: 695, startPoint y: 344, endPoint x: 691, endPoint y: 356, distance: 12.7
click at [695, 344] on select "Select category... Probill BOL PO" at bounding box center [635, 342] width 137 height 31
select select "bol"
click at [567, 327] on select "Select category... Probill BOL PO" at bounding box center [635, 342] width 137 height 31
click at [800, 351] on input at bounding box center [783, 342] width 137 height 31
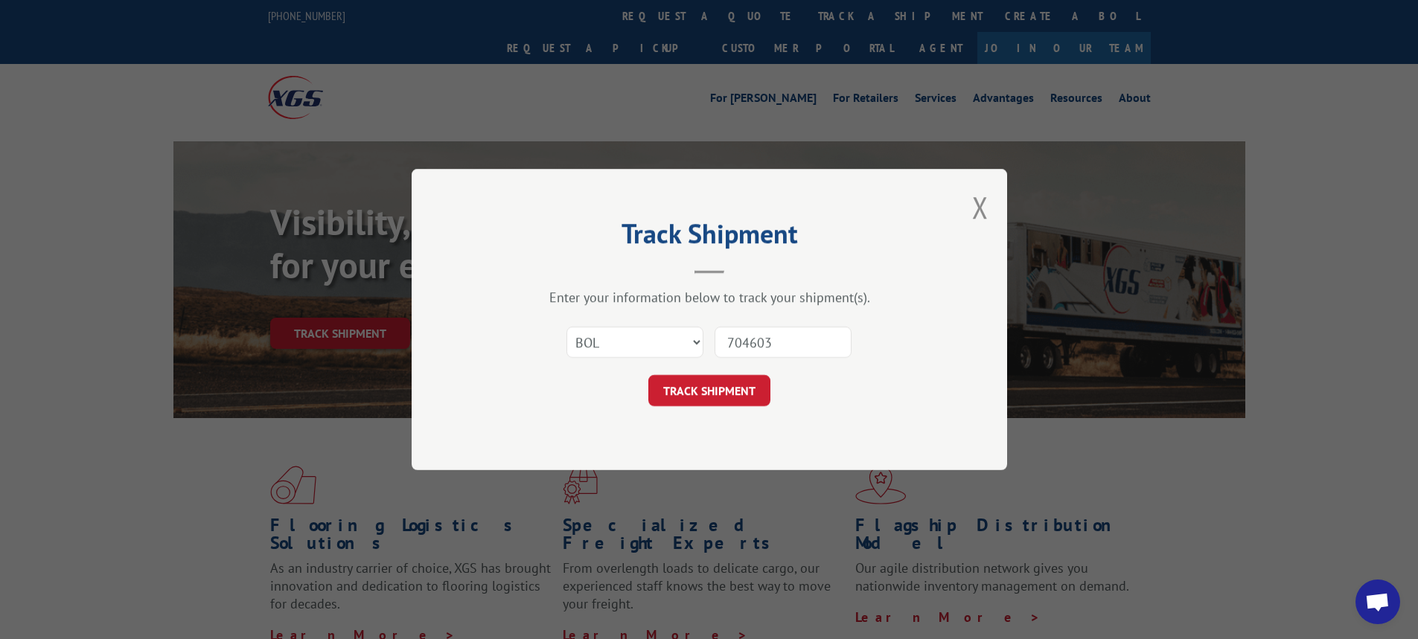
type input "7046035"
click button "TRACK SHIPMENT" at bounding box center [709, 390] width 122 height 31
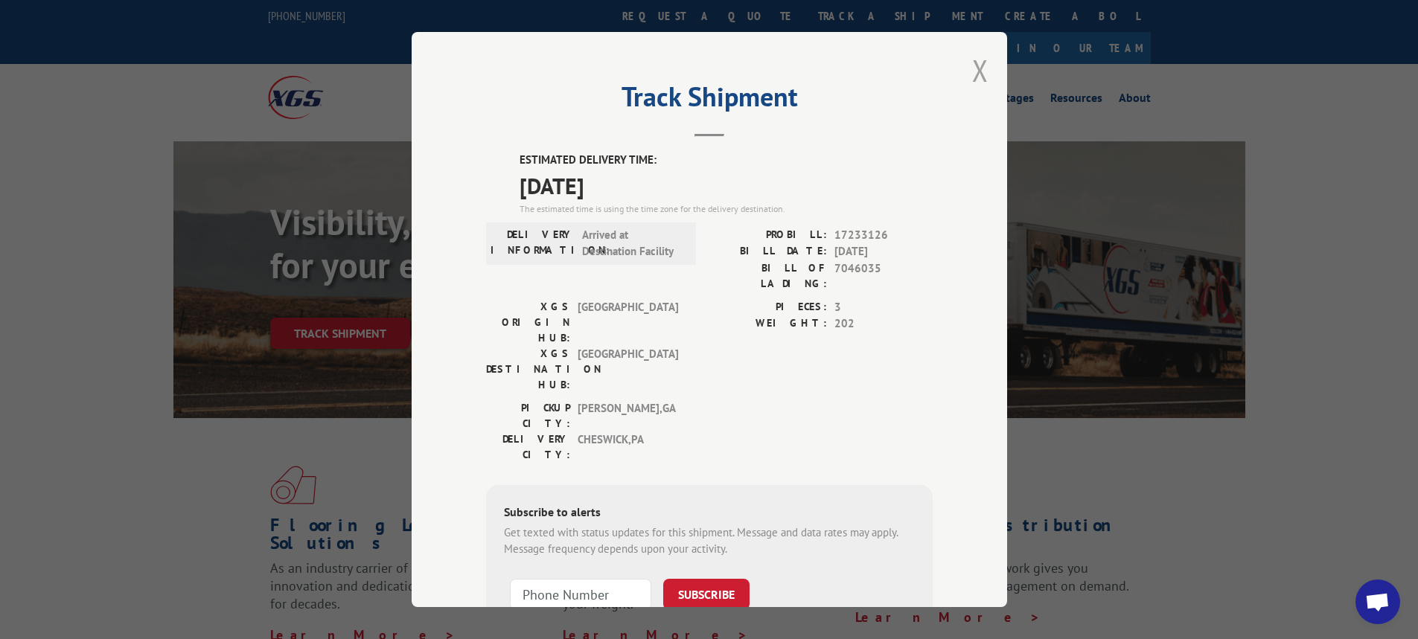
click at [978, 77] on button "Close modal" at bounding box center [980, 70] width 16 height 39
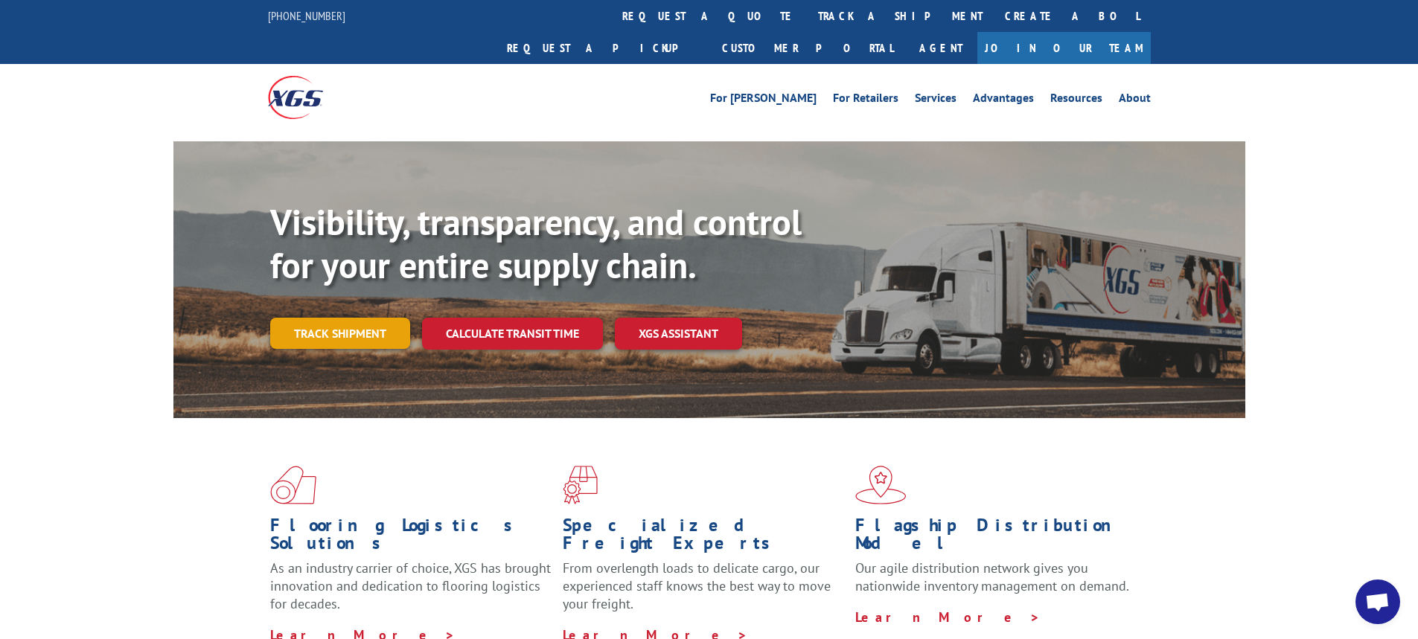
click at [380, 318] on link "Track shipment" at bounding box center [340, 333] width 140 height 31
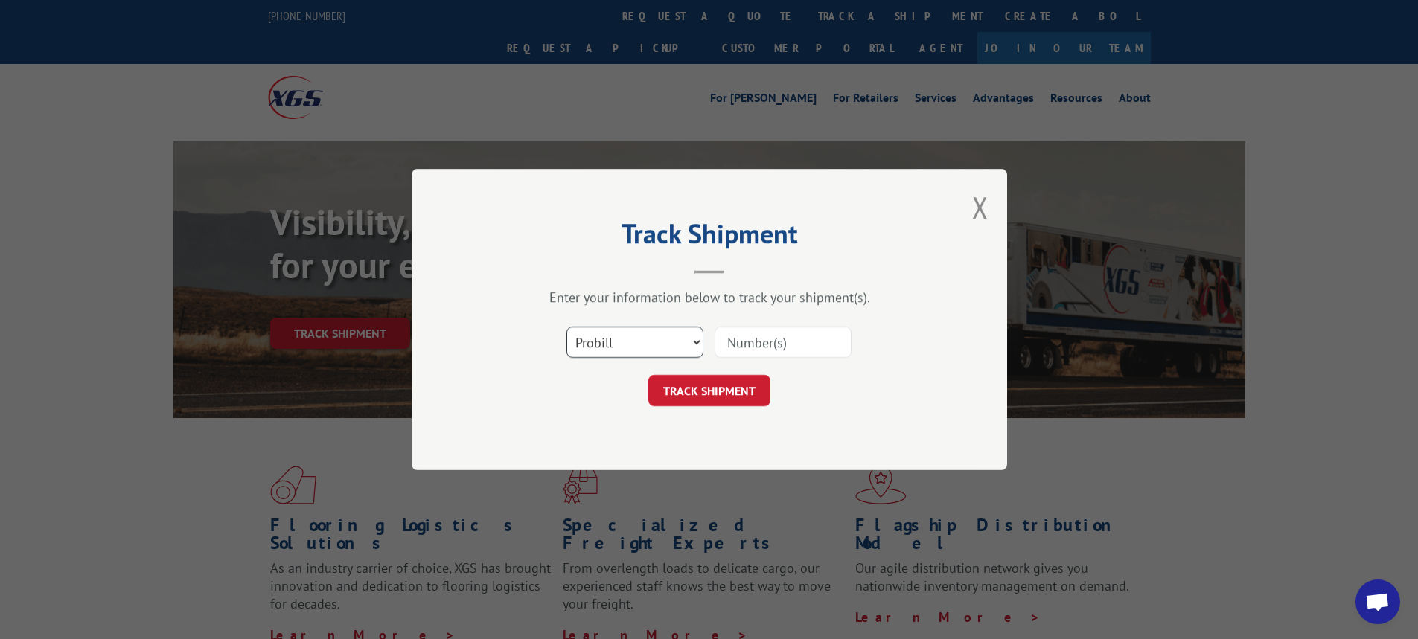
drag, startPoint x: 701, startPoint y: 343, endPoint x: 695, endPoint y: 354, distance: 11.7
click at [701, 343] on select "Select category... Probill BOL PO" at bounding box center [635, 342] width 137 height 31
click at [567, 327] on select "Select category... Probill BOL PO" at bounding box center [635, 342] width 137 height 31
click at [742, 342] on input at bounding box center [783, 342] width 137 height 31
type input "7048577"
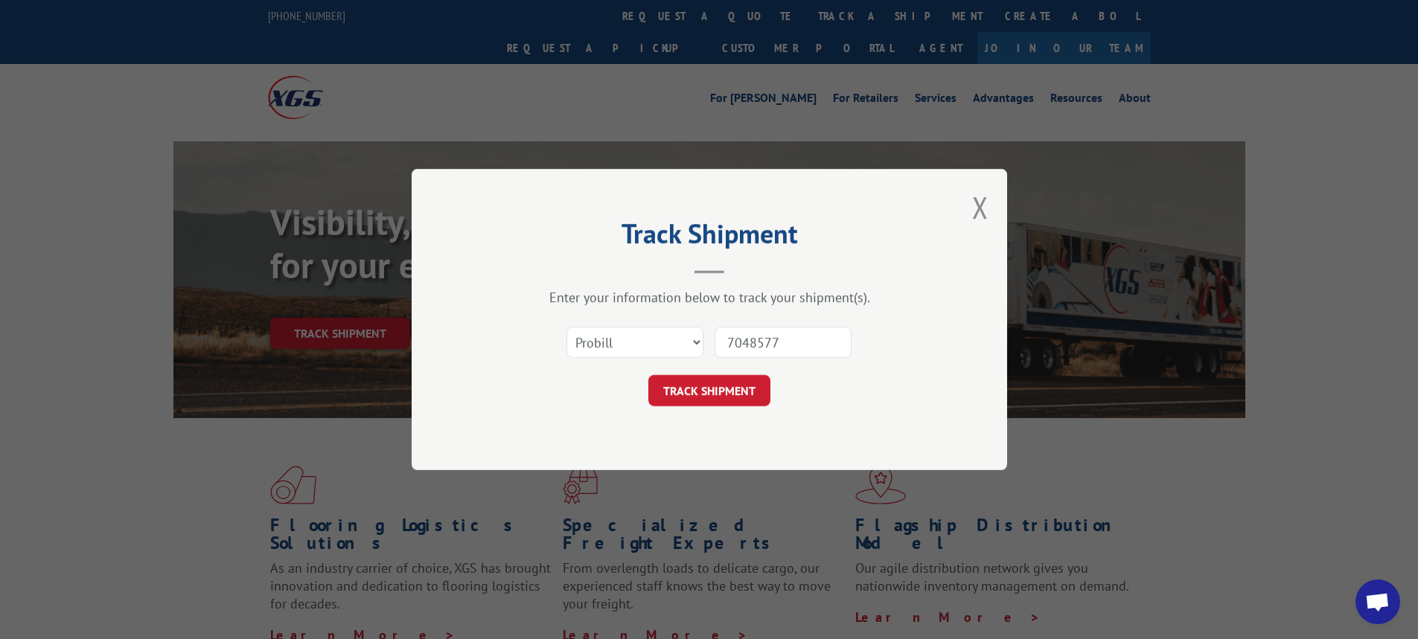
click button "TRACK SHIPMENT" at bounding box center [709, 390] width 122 height 31
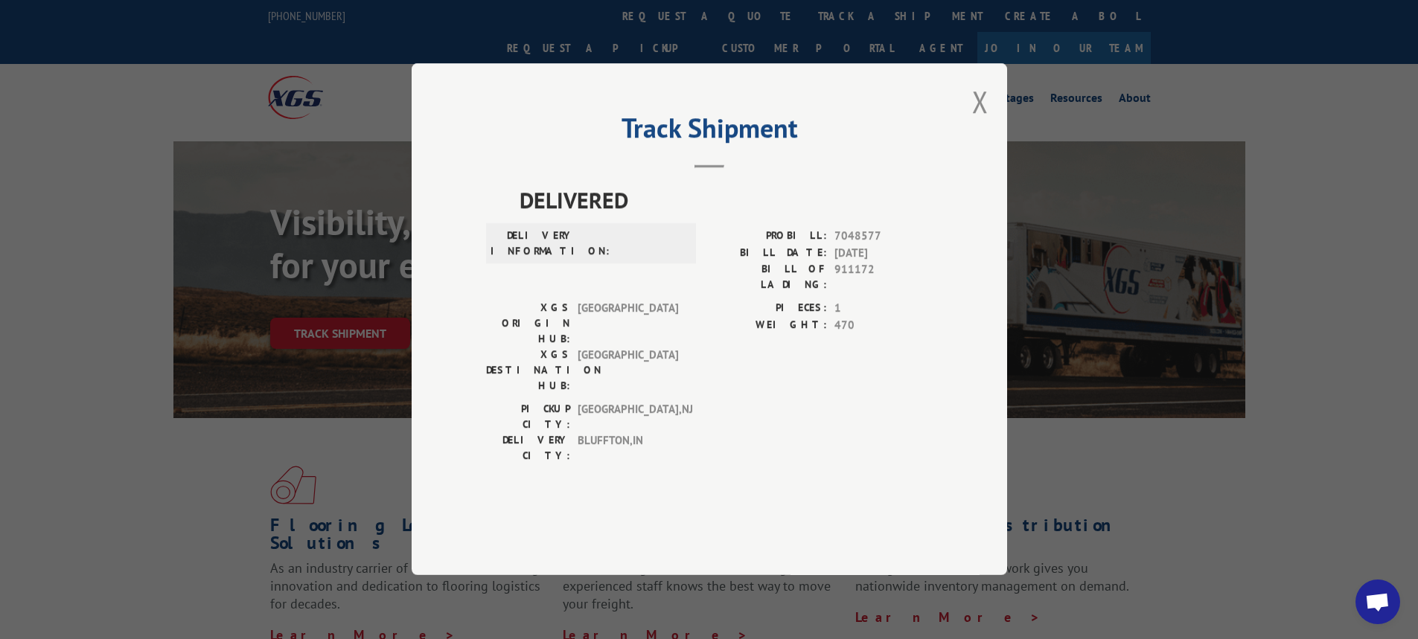
click at [986, 121] on button "Close modal" at bounding box center [980, 101] width 16 height 39
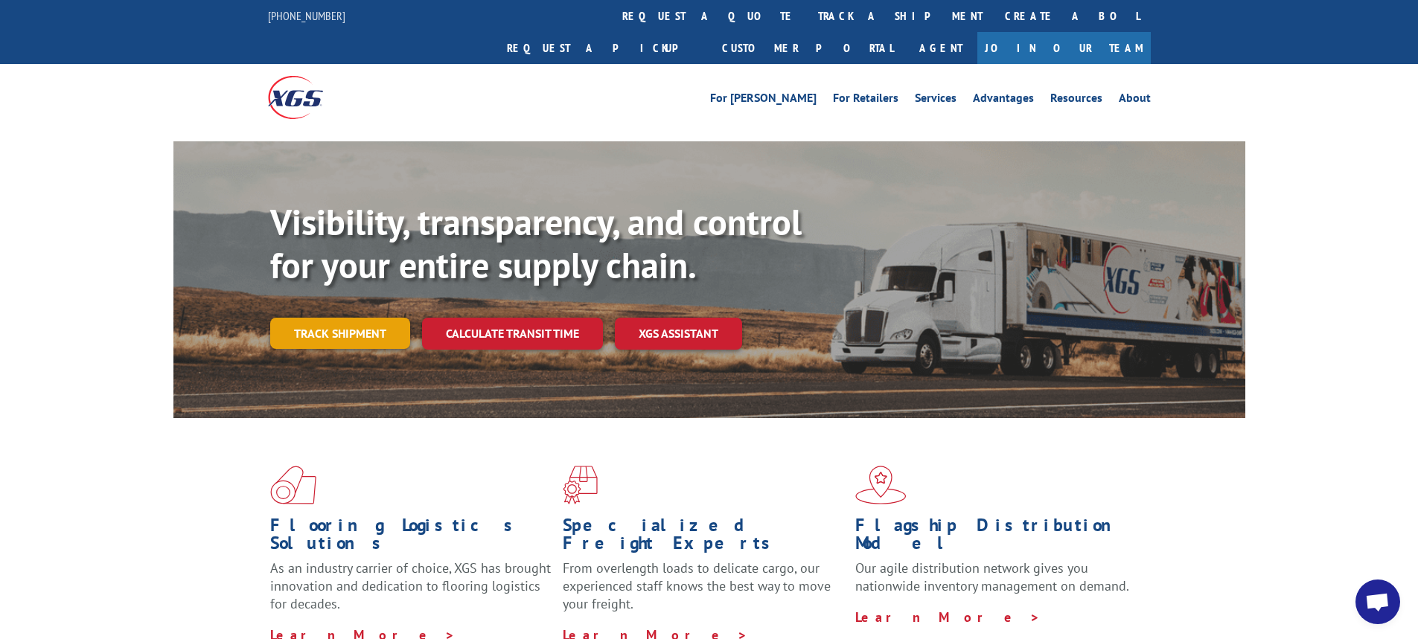
click at [319, 318] on link "Track shipment" at bounding box center [340, 333] width 140 height 31
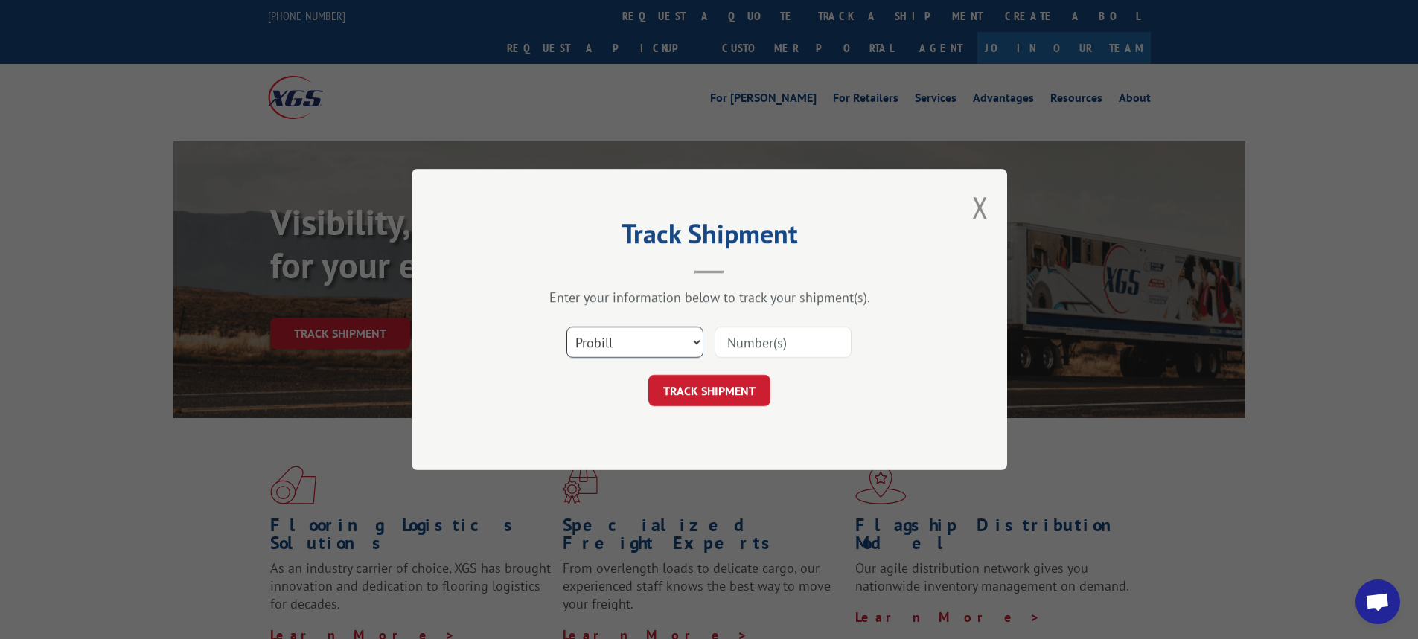
click at [695, 344] on select "Select category... Probill BOL PO" at bounding box center [635, 342] width 137 height 31
select select "bol"
click at [567, 327] on select "Select category... Probill BOL PO" at bounding box center [635, 342] width 137 height 31
click at [734, 345] on input at bounding box center [783, 342] width 137 height 31
paste input "7048577"
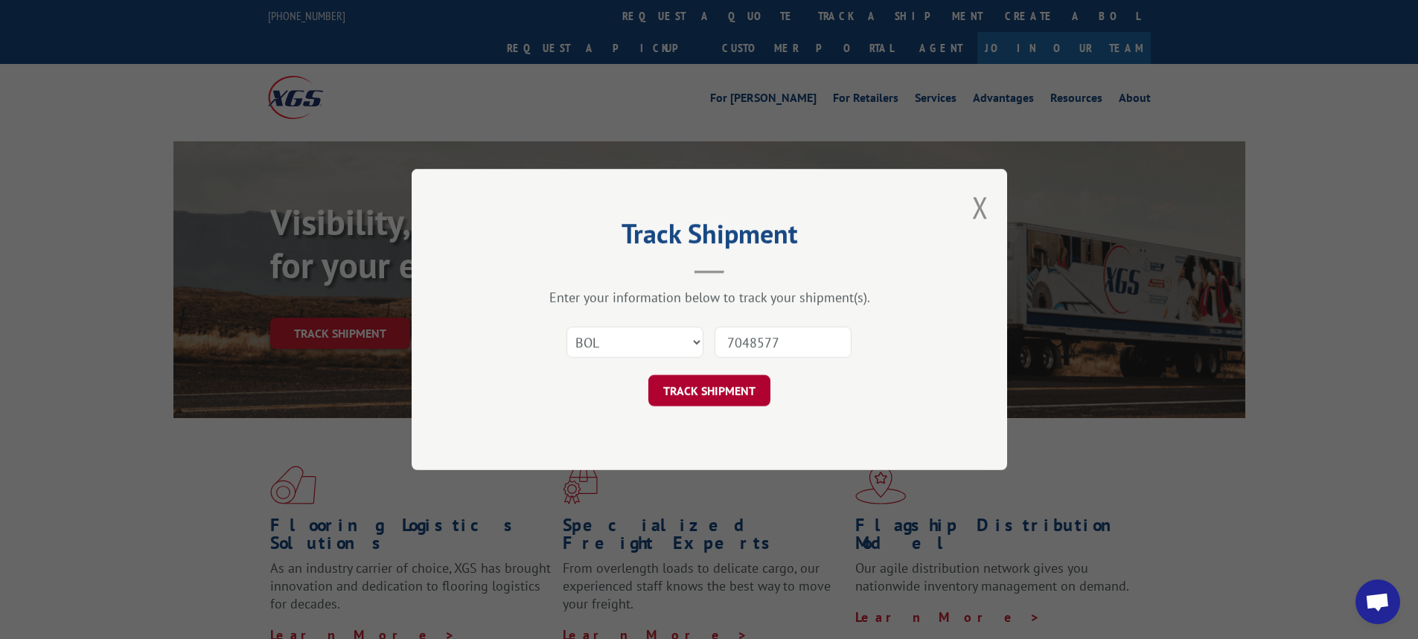
type input "7048577"
click at [725, 392] on button "TRACK SHIPMENT" at bounding box center [709, 390] width 122 height 31
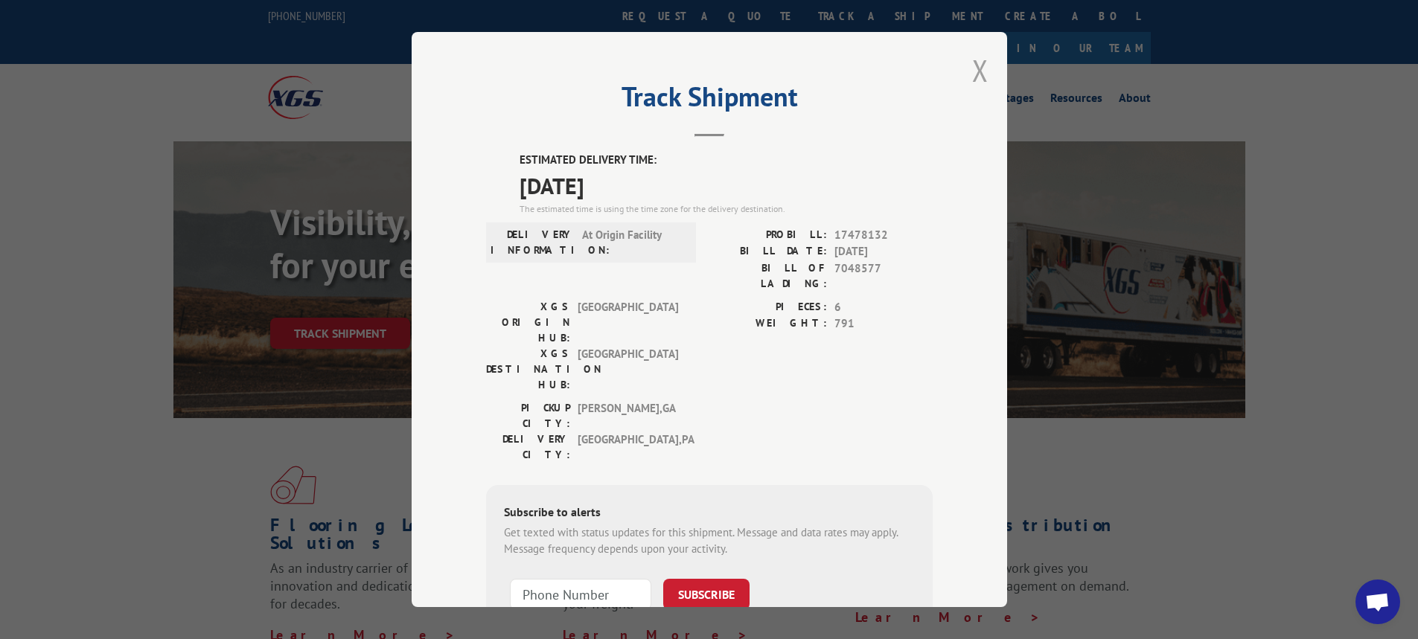
click at [979, 75] on button "Close modal" at bounding box center [980, 70] width 16 height 39
